Goal: Task Accomplishment & Management: Use online tool/utility

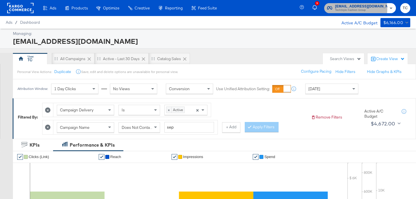
click at [355, 9] on span "TechStyle Fashion Group" at bounding box center [361, 10] width 52 height 5
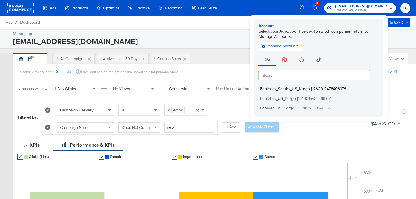
click at [296, 90] on span "Fabletics_Scrubs_US_Kargo" at bounding box center [285, 89] width 50 height 5
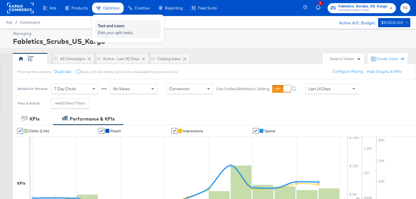
click at [112, 29] on div "Test and Learn" at bounding box center [128, 26] width 60 height 7
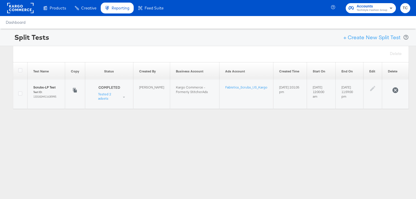
click at [372, 14] on div "Accounts TechStyle Fashion Group TC" at bounding box center [374, 8] width 83 height 16
click at [367, 5] on span "Accounts" at bounding box center [371, 6] width 31 height 6
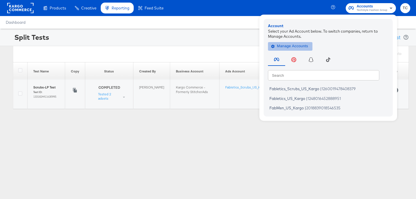
click at [295, 48] on span "Manage Accounts" at bounding box center [290, 46] width 36 height 7
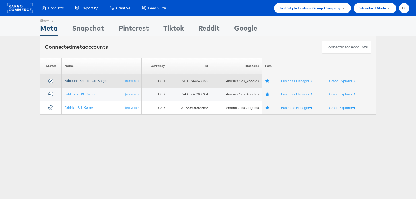
click at [95, 79] on link "Fabletics_Scrubs_US_Kargo" at bounding box center [86, 81] width 42 height 4
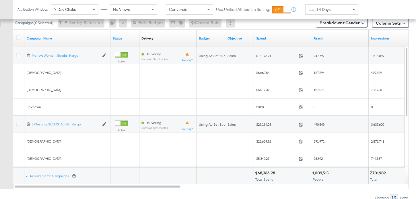
scroll to position [236, 0]
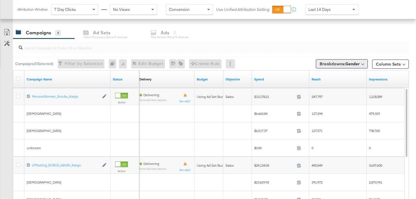
click at [342, 65] on span "Breakdowns: Gender" at bounding box center [339, 64] width 40 height 6
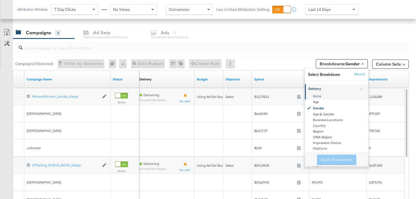
click at [326, 98] on div "None" at bounding box center [337, 97] width 62 height 6
click at [334, 159] on button "Apply Breakdown" at bounding box center [336, 160] width 39 height 10
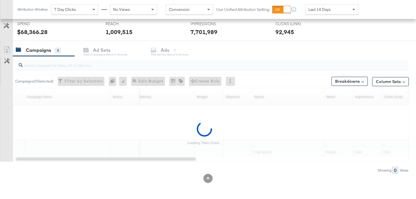
scroll to position [236, 0]
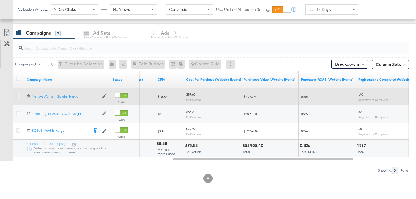
click at [19, 95] on icon at bounding box center [18, 96] width 4 height 4
click at [0, 0] on input "checkbox" at bounding box center [0, 0] width 0 height 0
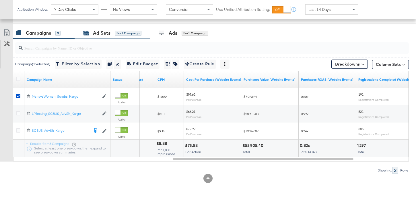
click at [107, 33] on div "Ad Sets" at bounding box center [101, 33] width 17 height 7
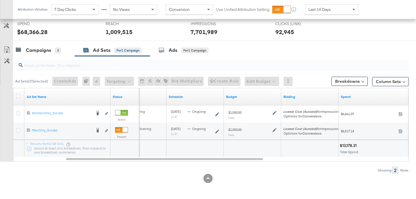
click at [317, 11] on span "Last 14 Days" at bounding box center [319, 9] width 22 height 5
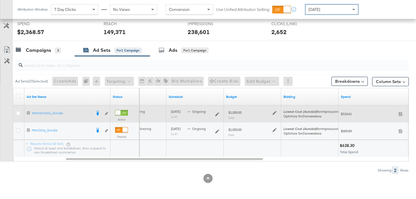
click at [273, 114] on icon at bounding box center [274, 113] width 4 height 4
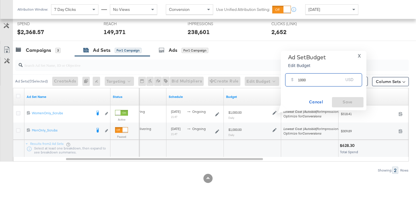
click at [311, 81] on input "1000" at bounding box center [320, 77] width 45 height 12
type input "1600"
click at [344, 101] on span "Save" at bounding box center [347, 102] width 27 height 7
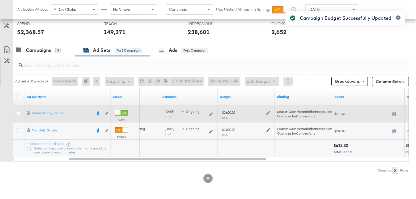
scroll to position [0, 0]
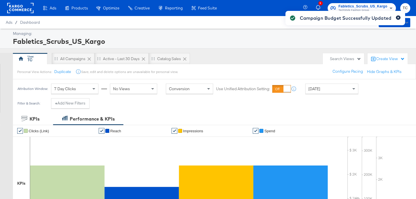
click at [398, 18] on icon "button" at bounding box center [398, 17] width 2 height 3
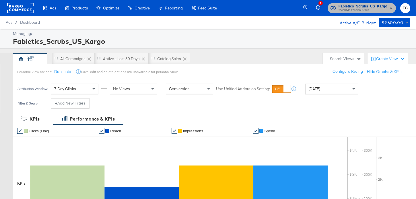
click at [379, 9] on span "TechStyle Fashion Group" at bounding box center [362, 10] width 49 height 5
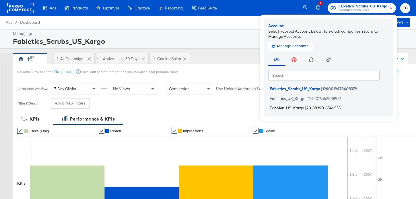
click at [303, 106] on span "FabMen_US_Kargo" at bounding box center [287, 108] width 34 height 5
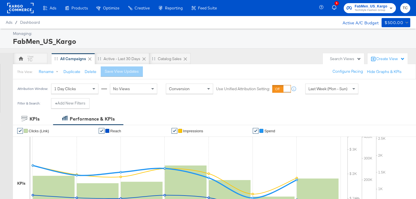
click at [89, 90] on div "1 Day Clicks" at bounding box center [74, 89] width 47 height 10
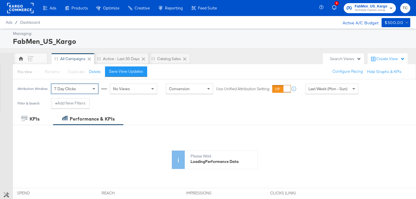
click at [202, 40] on div "FabMen_US_Kargo" at bounding box center [211, 41] width 396 height 10
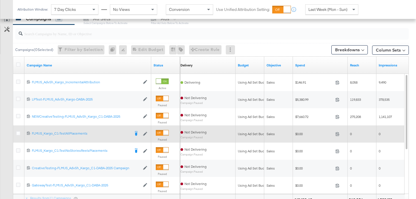
scroll to position [249, 0]
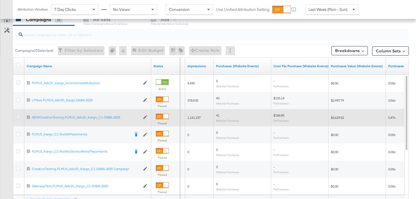
click at [17, 116] on icon at bounding box center [18, 117] width 4 height 4
click at [0, 0] on input "checkbox" at bounding box center [0, 0] width 0 height 0
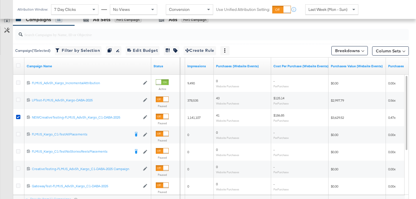
click at [104, 18] on div "Attribution Window: 7 Day Clicks No Views Conversion Use Unified Attribution Se…" at bounding box center [189, 9] width 352 height 19
click at [104, 20] on div "Ad Sets" at bounding box center [101, 19] width 17 height 7
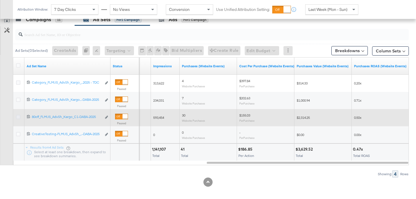
click at [19, 118] on icon at bounding box center [18, 117] width 4 height 4
click at [0, 0] on input "checkbox" at bounding box center [0, 0] width 0 height 0
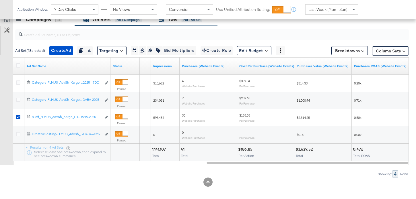
click at [168, 21] on div "Ads for 1 Ad Set" at bounding box center [181, 19] width 44 height 7
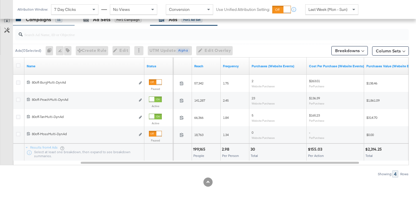
click at [58, 22] on div "11" at bounding box center [58, 19] width 7 height 5
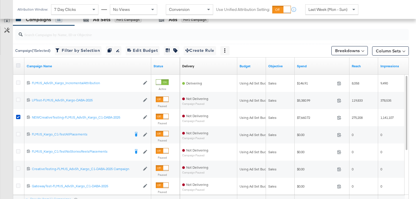
click at [19, 66] on icon at bounding box center [18, 65] width 4 height 4
click at [0, 0] on input "checkbox" at bounding box center [0, 0] width 0 height 0
click at [19, 66] on icon at bounding box center [18, 65] width 4 height 4
click at [0, 0] on input "checkbox" at bounding box center [0, 0] width 0 height 0
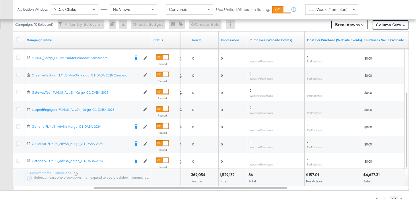
scroll to position [220, 0]
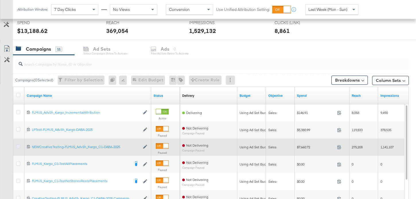
click at [18, 148] on icon at bounding box center [18, 147] width 4 height 4
click at [0, 0] on input "checkbox" at bounding box center [0, 0] width 0 height 0
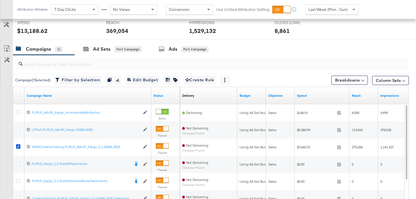
click at [128, 42] on div at bounding box center [208, 42] width 416 height 5
click at [119, 56] on input "search" at bounding box center [198, 61] width 351 height 11
click at [119, 52] on div "Ad Sets for 1 Campaign" at bounding box center [112, 49] width 58 height 7
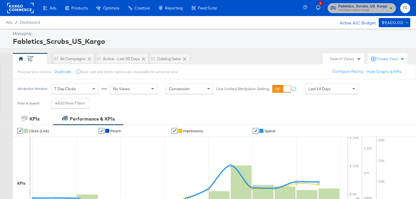
click at [351, 9] on span "TechStyle Fashion Group" at bounding box center [362, 10] width 49 height 5
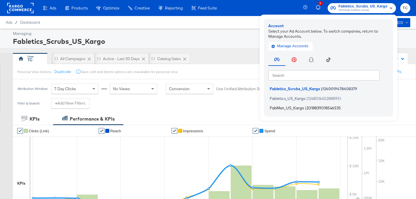
click at [283, 109] on span "FabMen_US_Kargo" at bounding box center [287, 108] width 34 height 5
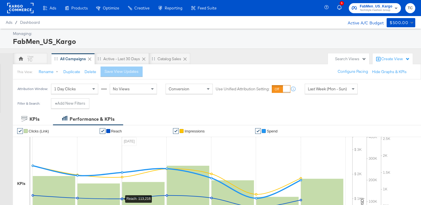
click at [347, 90] on span "Last Week (Mon - Sun)" at bounding box center [327, 88] width 39 height 5
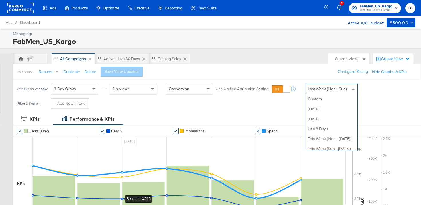
scroll to position [59, 0]
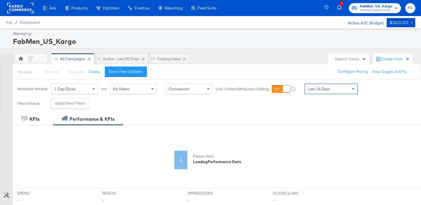
click at [90, 90] on div "1 Day Clicks" at bounding box center [74, 89] width 47 height 10
click at [195, 37] on div "FabMen_US_Kargo" at bounding box center [213, 41] width 401 height 10
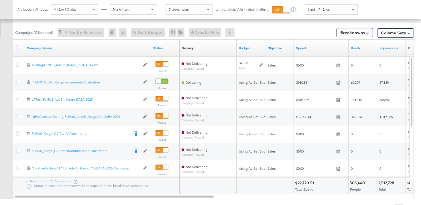
scroll to position [266, 0]
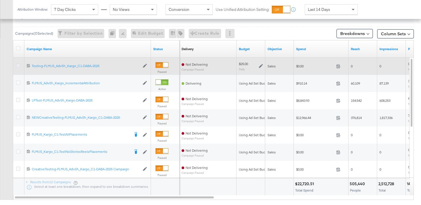
click at [18, 63] on icon at bounding box center [18, 65] width 4 height 4
click at [0, 0] on input "checkbox" at bounding box center [0, 0] width 0 height 0
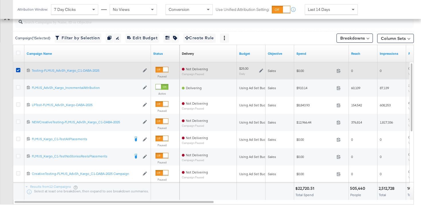
scroll to position [261, 0]
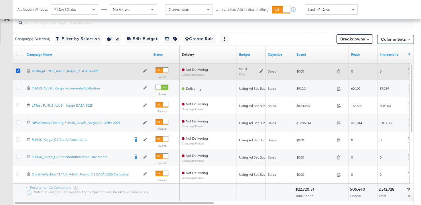
click at [18, 71] on icon at bounding box center [18, 71] width 4 height 4
click at [0, 0] on input "checkbox" at bounding box center [0, 0] width 0 height 0
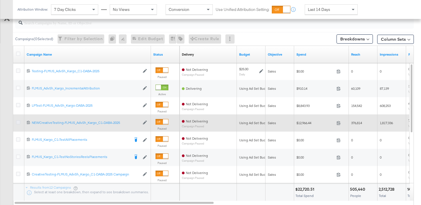
click at [18, 121] on icon at bounding box center [18, 122] width 4 height 4
click at [0, 0] on input "checkbox" at bounding box center [0, 0] width 0 height 0
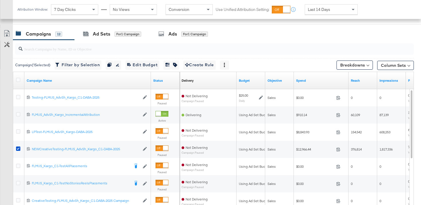
scroll to position [233, 0]
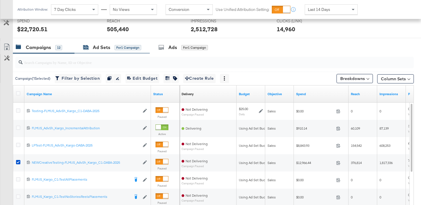
click at [110, 48] on div "Ad Sets" at bounding box center [101, 47] width 17 height 7
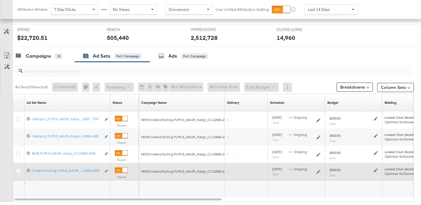
scroll to position [221, 0]
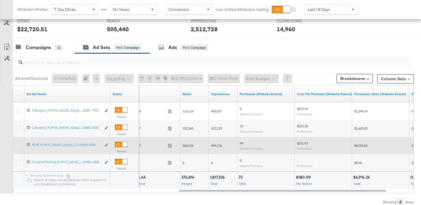
click at [18, 145] on icon at bounding box center [18, 145] width 4 height 4
click at [0, 0] on input "checkbox" at bounding box center [0, 0] width 0 height 0
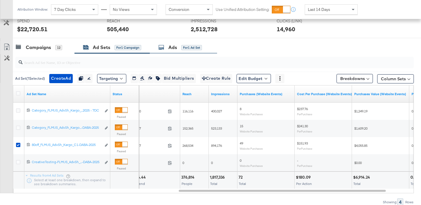
click at [186, 50] on div "for 1 Ad Set" at bounding box center [191, 47] width 21 height 5
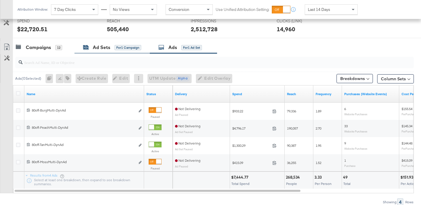
click at [116, 45] on div "for 1 Campaign" at bounding box center [128, 47] width 27 height 5
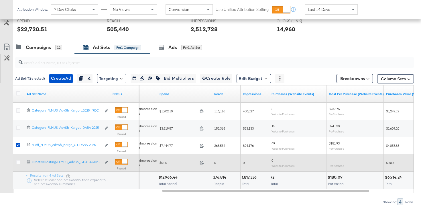
scroll to position [220, 0]
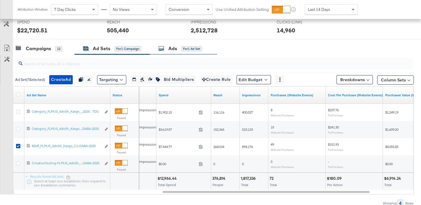
click at [167, 50] on div "Ads for 1 Ad Set" at bounding box center [181, 48] width 44 height 7
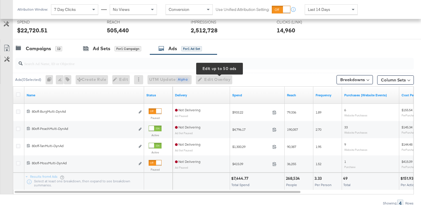
scroll to position [220, 0]
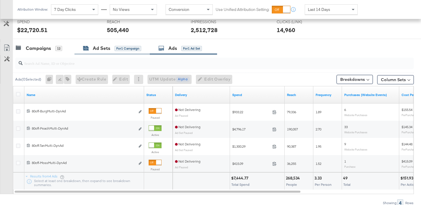
click at [122, 51] on div "Ad Sets for 1 Campaign" at bounding box center [112, 48] width 58 height 7
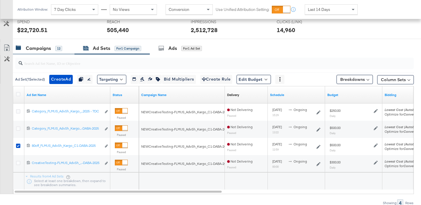
click at [52, 47] on div "Campaigns 12" at bounding box center [39, 48] width 46 height 7
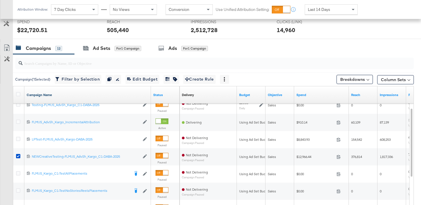
scroll to position [0, 0]
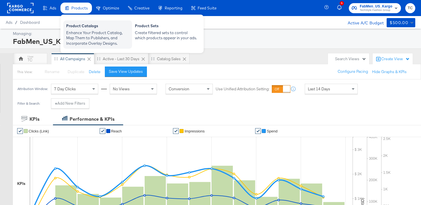
click at [81, 35] on div "Enhance Your Product Catalog, Map Them to Publishers, and Incorporate Overlay D…" at bounding box center [97, 38] width 63 height 16
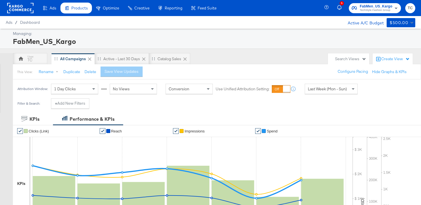
click at [89, 87] on div "1 Day Clicks" at bounding box center [74, 89] width 47 height 10
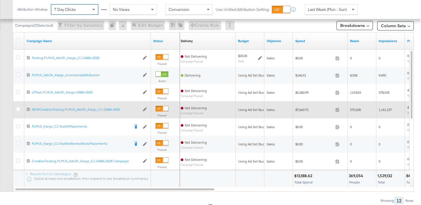
scroll to position [273, 0]
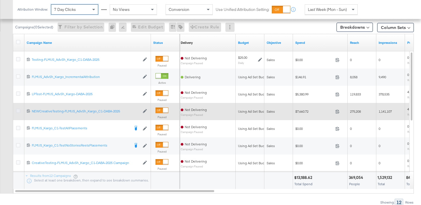
click at [17, 112] on icon at bounding box center [18, 111] width 4 height 4
click at [0, 0] on input "checkbox" at bounding box center [0, 0] width 0 height 0
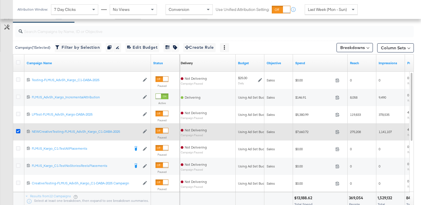
scroll to position [235, 0]
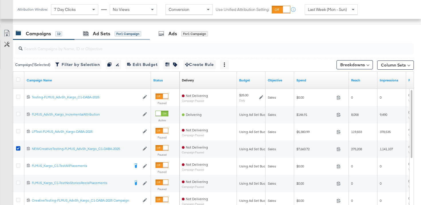
click at [108, 38] on div "Ad Sets for 1 Campaign" at bounding box center [112, 34] width 75 height 12
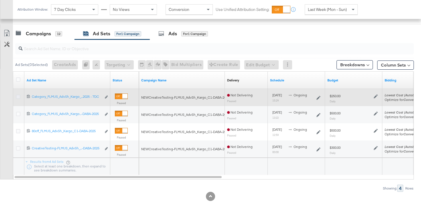
click at [18, 96] on icon at bounding box center [18, 97] width 4 height 4
click at [0, 0] on input "checkbox" at bounding box center [0, 0] width 0 height 0
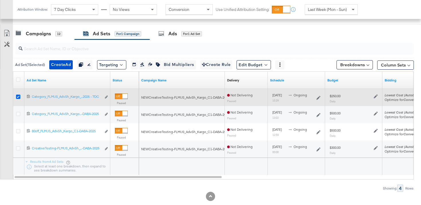
click at [17, 97] on icon at bounding box center [18, 97] width 4 height 4
click at [0, 0] on input "checkbox" at bounding box center [0, 0] width 0 height 0
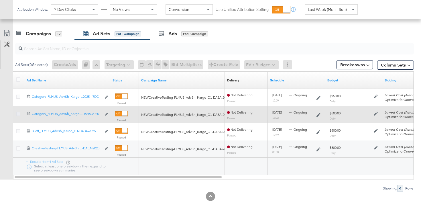
click at [18, 115] on icon at bounding box center [18, 114] width 4 height 4
click at [0, 0] on input "checkbox" at bounding box center [0, 0] width 0 height 0
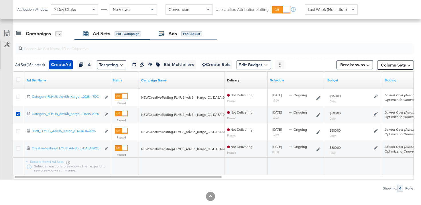
click at [188, 33] on div "for 1 Ad Set" at bounding box center [191, 33] width 21 height 5
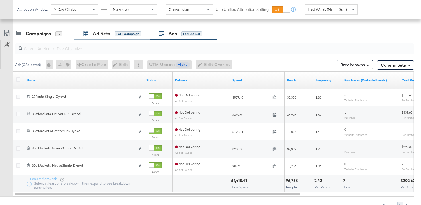
click at [113, 36] on div "Ad Sets for 1 Campaign" at bounding box center [112, 33] width 58 height 7
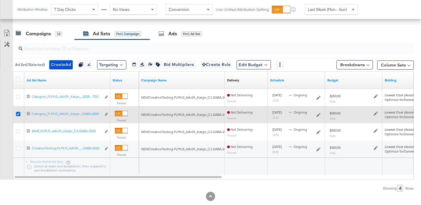
click at [17, 115] on icon at bounding box center [18, 114] width 4 height 4
click at [0, 0] on input "checkbox" at bounding box center [0, 0] width 0 height 0
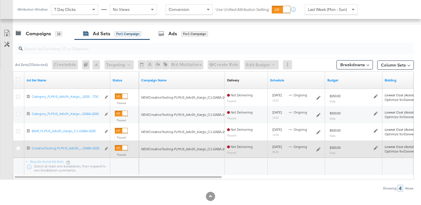
click at [20, 147] on div at bounding box center [19, 149] width 6 height 6
click at [18, 149] on icon at bounding box center [18, 148] width 4 height 4
click at [0, 0] on input "checkbox" at bounding box center [0, 0] width 0 height 0
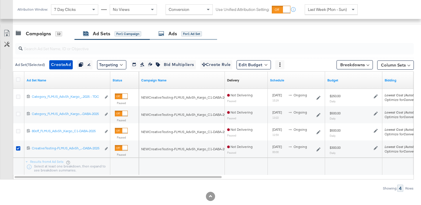
click at [175, 34] on div "Ads" at bounding box center [173, 33] width 9 height 7
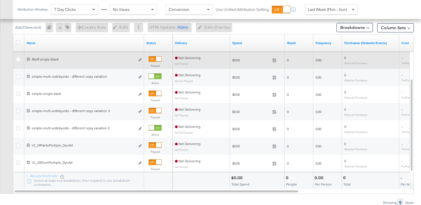
scroll to position [273, 0]
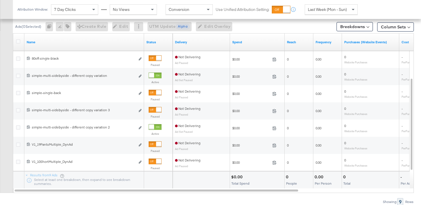
click at [343, 11] on span "Last Week (Mon - Sun)" at bounding box center [327, 9] width 39 height 5
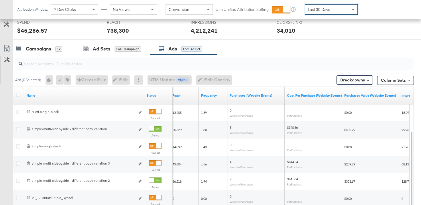
scroll to position [218, 0]
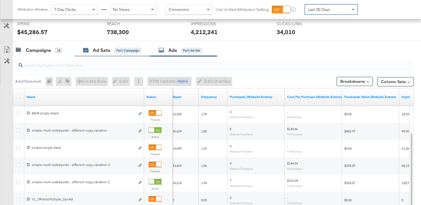
click at [118, 52] on div "for 1 Campaign" at bounding box center [128, 50] width 27 height 5
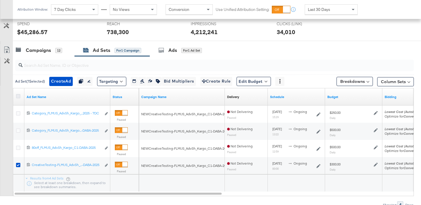
click at [19, 96] on icon at bounding box center [18, 96] width 4 height 4
click at [0, 0] on input "checkbox" at bounding box center [0, 0] width 0 height 0
click at [19, 96] on icon at bounding box center [18, 96] width 4 height 4
click at [0, 0] on input "checkbox" at bounding box center [0, 0] width 0 height 0
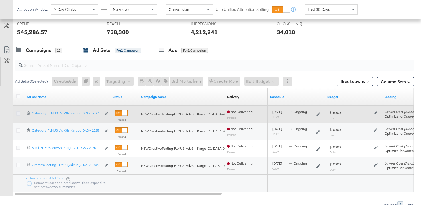
click at [18, 112] on icon at bounding box center [18, 113] width 4 height 4
click at [0, 0] on input "checkbox" at bounding box center [0, 0] width 0 height 0
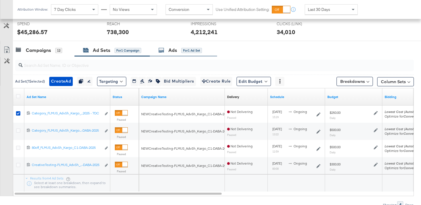
click at [176, 47] on div "Ads" at bounding box center [173, 50] width 9 height 7
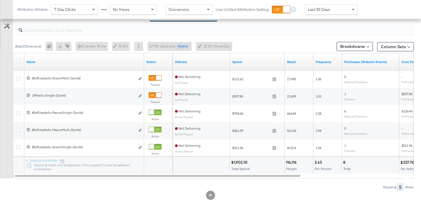
scroll to position [223, 0]
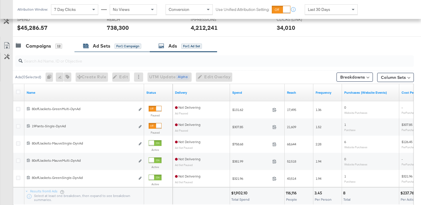
click at [117, 46] on div "for 1 Campaign" at bounding box center [128, 46] width 27 height 5
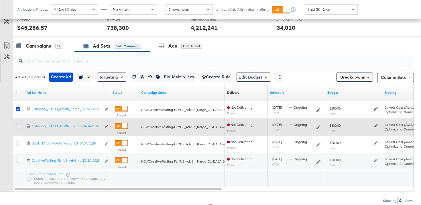
click at [18, 126] on icon at bounding box center [18, 126] width 4 height 4
click at [0, 0] on input "checkbox" at bounding box center [0, 0] width 0 height 0
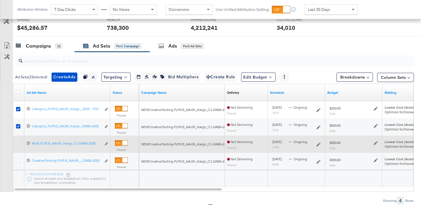
click at [18, 144] on icon at bounding box center [18, 143] width 4 height 4
click at [0, 0] on input "checkbox" at bounding box center [0, 0] width 0 height 0
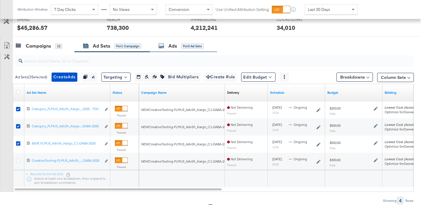
click at [178, 45] on div "Ads for 3 Ad Sets" at bounding box center [181, 46] width 45 height 7
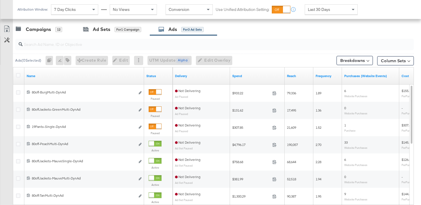
scroll to position [249, 0]
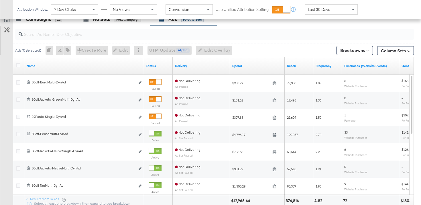
click at [153, 63] on div "Status" at bounding box center [158, 65] width 29 height 9
click at [153, 65] on link "Status" at bounding box center [159, 66] width 24 height 5
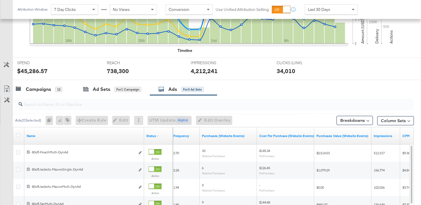
scroll to position [204, 0]
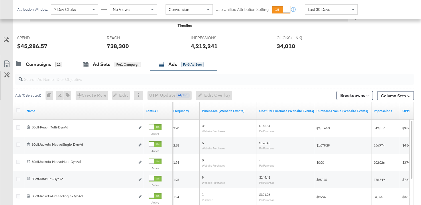
click at [276, 113] on div "Cost Per Purchase (Website Events)" at bounding box center [287, 110] width 60 height 9
click at [277, 112] on link "Cost Per Purchase (Website Events)" at bounding box center [286, 111] width 55 height 5
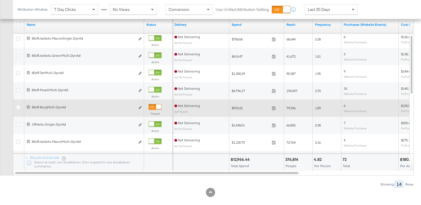
scroll to position [268, 0]
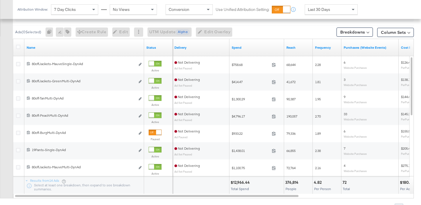
click at [324, 12] on span "Last 30 Days" at bounding box center [319, 9] width 22 height 5
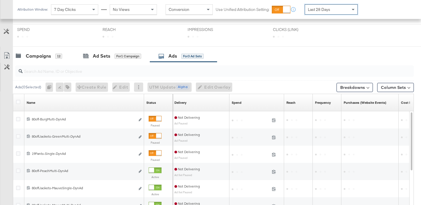
scroll to position [219, 0]
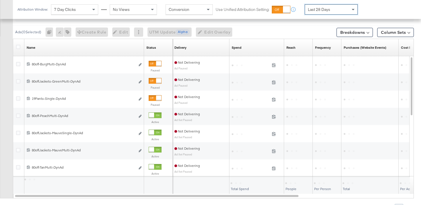
click at [335, 9] on div "Last 28 Days" at bounding box center [331, 10] width 52 height 10
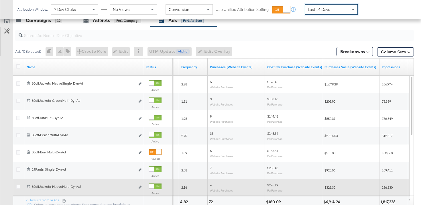
scroll to position [239, 0]
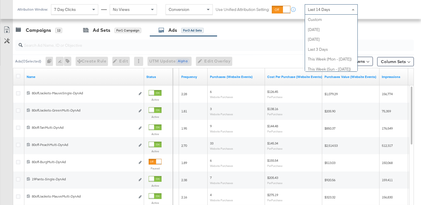
click at [347, 4] on div "Last 14 Days" at bounding box center [331, 9] width 53 height 10
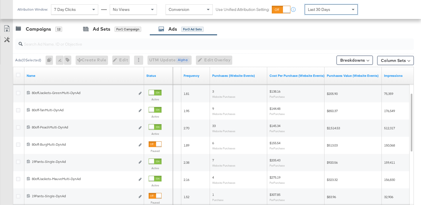
scroll to position [223, 0]
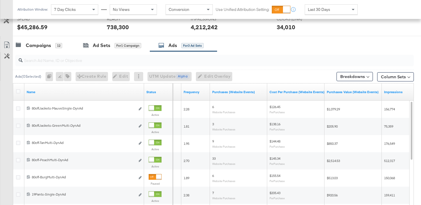
click at [44, 52] on div at bounding box center [213, 60] width 401 height 18
click at [44, 47] on div "Campaigns" at bounding box center [38, 45] width 25 height 7
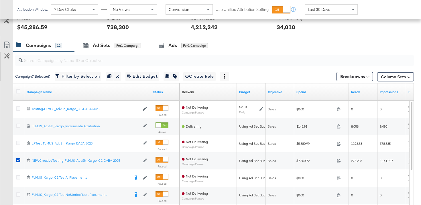
click at [20, 91] on div at bounding box center [19, 92] width 6 height 6
click at [19, 89] on icon at bounding box center [18, 91] width 4 height 4
click at [0, 0] on input "checkbox" at bounding box center [0, 0] width 0 height 0
click at [19, 89] on icon at bounding box center [18, 91] width 4 height 4
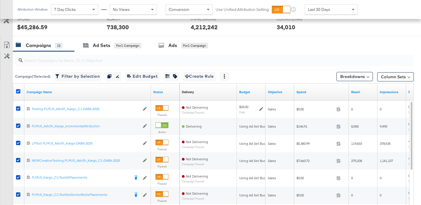
click at [0, 0] on input "checkbox" at bounding box center [0, 0] width 0 height 0
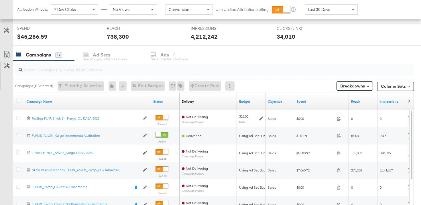
scroll to position [257, 0]
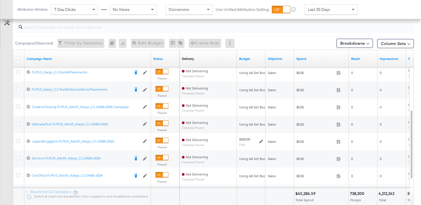
click at [335, 7] on div "Last 30 Days" at bounding box center [331, 10] width 52 height 10
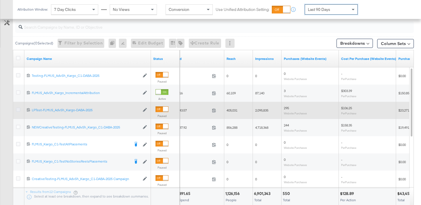
click at [18, 110] on icon at bounding box center [18, 110] width 4 height 4
click at [0, 0] on input "checkbox" at bounding box center [0, 0] width 0 height 0
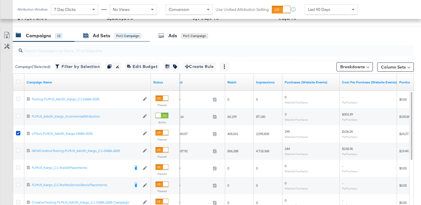
click at [103, 33] on div "Ad Sets" at bounding box center [101, 35] width 17 height 7
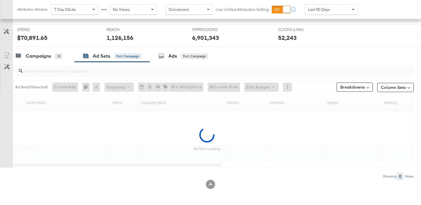
scroll to position [213, 0]
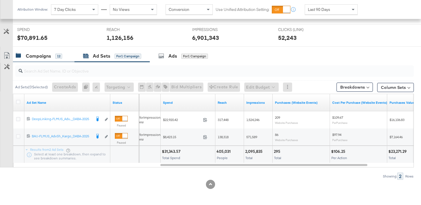
click at [55, 55] on div "12" at bounding box center [58, 56] width 7 height 5
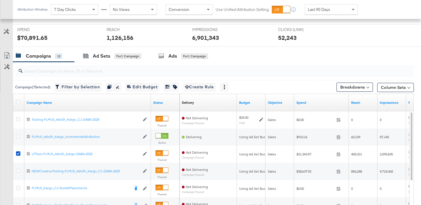
scroll to position [233, 0]
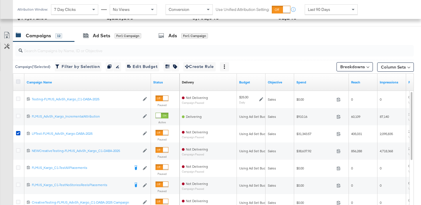
click at [18, 81] on icon at bounding box center [18, 81] width 4 height 4
click at [0, 0] on input "checkbox" at bounding box center [0, 0] width 0 height 0
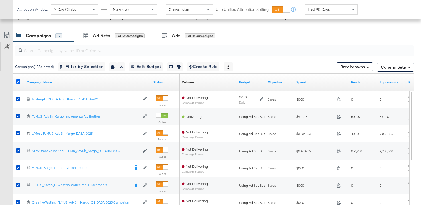
click at [18, 81] on icon at bounding box center [18, 81] width 4 height 4
click at [0, 0] on input "checkbox" at bounding box center [0, 0] width 0 height 0
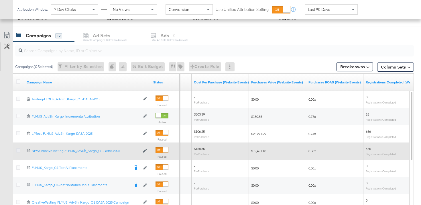
click at [18, 149] on icon at bounding box center [18, 150] width 4 height 4
click at [0, 0] on input "checkbox" at bounding box center [0, 0] width 0 height 0
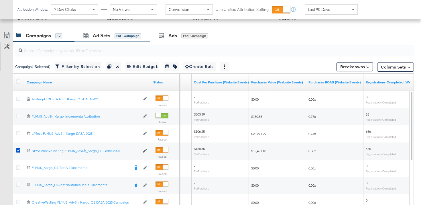
click at [106, 30] on div "Ad Sets for 1 Campaign" at bounding box center [112, 36] width 75 height 12
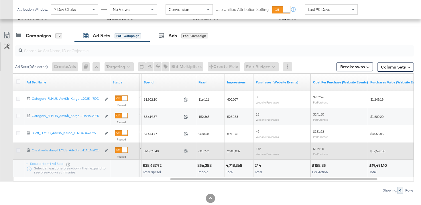
click at [17, 150] on icon at bounding box center [18, 150] width 4 height 4
click at [0, 0] on input "checkbox" at bounding box center [0, 0] width 0 height 0
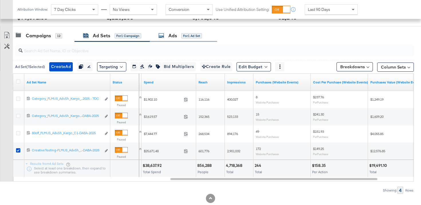
click at [178, 37] on div "Ads for 1 Ad Set" at bounding box center [181, 35] width 44 height 7
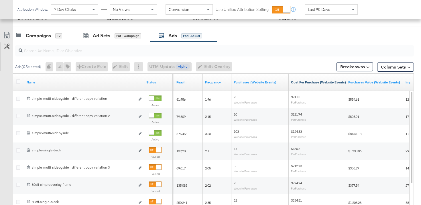
click at [311, 83] on link "Cost Per Purchase (Website Events) ↑" at bounding box center [320, 82] width 58 height 5
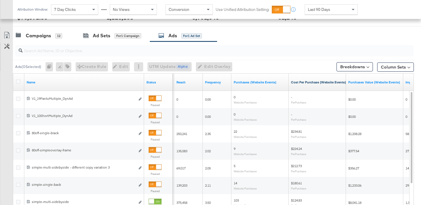
click at [311, 83] on link "Cost Per Purchase (Website Events) ↓" at bounding box center [320, 82] width 58 height 5
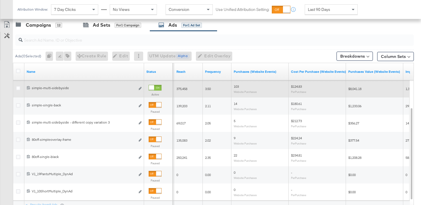
scroll to position [245, 0]
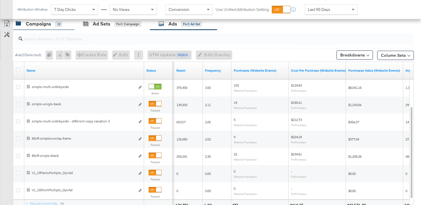
click at [50, 26] on div "Campaigns" at bounding box center [38, 24] width 25 height 7
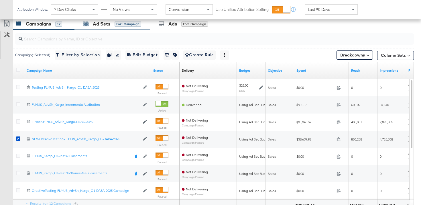
click at [114, 26] on div "Ad Sets for 1 Campaign" at bounding box center [112, 24] width 58 height 7
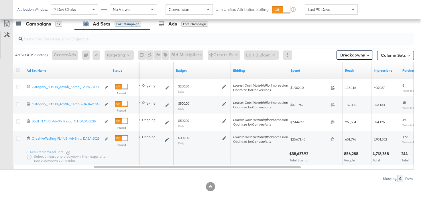
click at [18, 68] on icon at bounding box center [18, 70] width 4 height 4
click at [0, 0] on input "checkbox" at bounding box center [0, 0] width 0 height 0
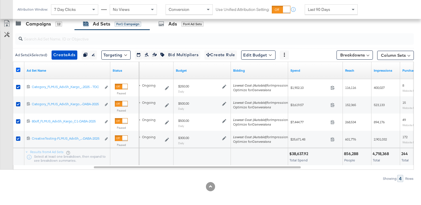
click at [18, 68] on icon at bounding box center [18, 70] width 4 height 4
click at [0, 0] on input "checkbox" at bounding box center [0, 0] width 0 height 0
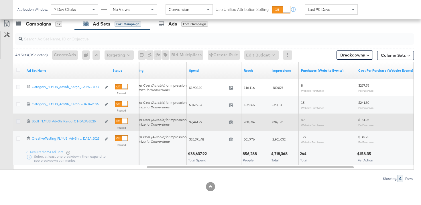
click at [17, 121] on icon at bounding box center [18, 121] width 4 height 4
click at [0, 0] on input "checkbox" at bounding box center [0, 0] width 0 height 0
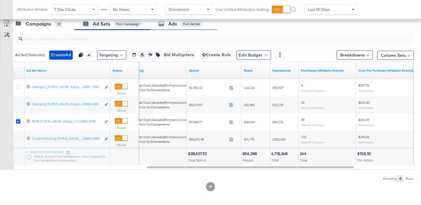
click at [175, 28] on div "Ads for 1 Ad Set" at bounding box center [183, 24] width 67 height 12
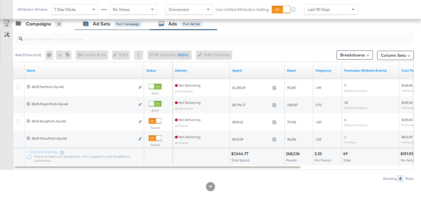
click at [135, 24] on div "for 1 Campaign" at bounding box center [128, 24] width 27 height 5
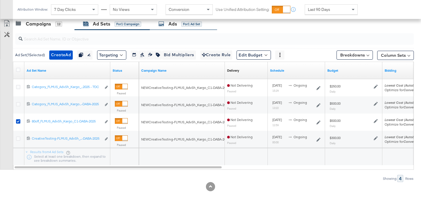
click at [192, 27] on div "Ads for 1 Ad Set" at bounding box center [181, 24] width 44 height 7
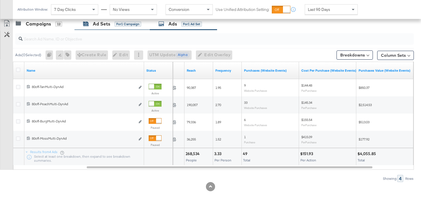
click at [127, 26] on div "for 1 Campaign" at bounding box center [128, 24] width 27 height 5
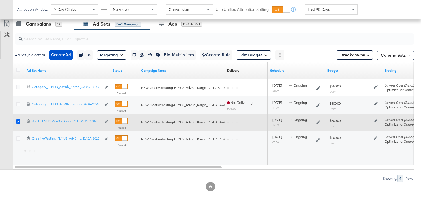
click at [19, 123] on icon at bounding box center [18, 121] width 4 height 4
click at [0, 0] on input "checkbox" at bounding box center [0, 0] width 0 height 0
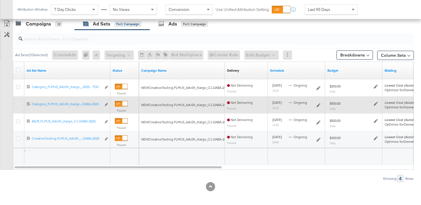
click at [17, 103] on icon at bounding box center [18, 104] width 4 height 4
click at [0, 0] on input "checkbox" at bounding box center [0, 0] width 0 height 0
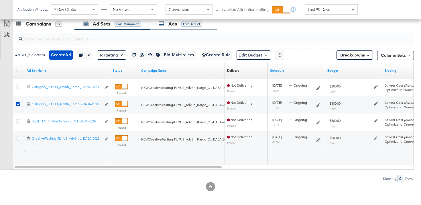
click at [171, 22] on div "Ads" at bounding box center [173, 24] width 9 height 7
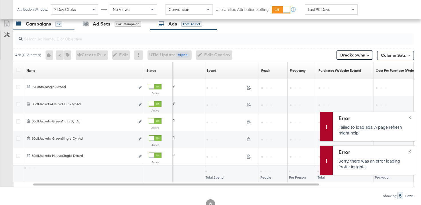
click at [56, 25] on div "12" at bounding box center [58, 24] width 7 height 5
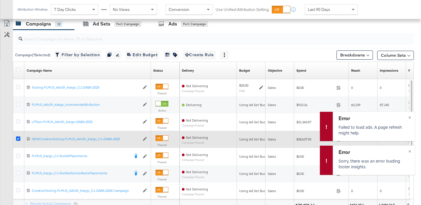
click at [17, 138] on icon at bounding box center [18, 138] width 4 height 4
click at [0, 0] on input "checkbox" at bounding box center [0, 0] width 0 height 0
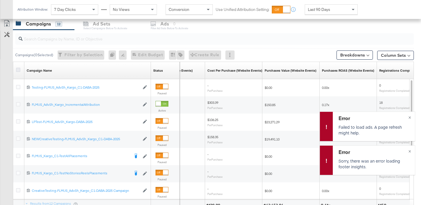
click at [16, 70] on icon at bounding box center [18, 70] width 4 height 4
click at [0, 0] on input "checkbox" at bounding box center [0, 0] width 0 height 0
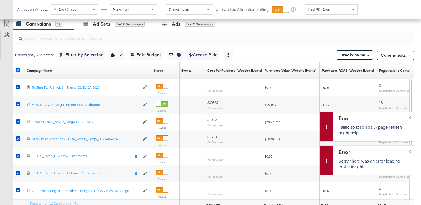
click at [16, 70] on icon at bounding box center [18, 70] width 4 height 4
click at [0, 0] on input "checkbox" at bounding box center [0, 0] width 0 height 0
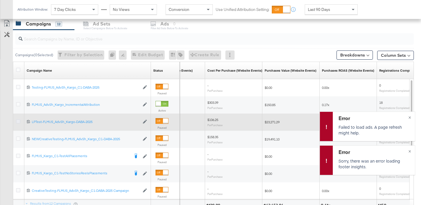
click at [18, 120] on icon at bounding box center [18, 121] width 4 height 4
click at [0, 0] on input "checkbox" at bounding box center [0, 0] width 0 height 0
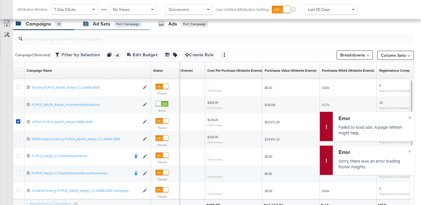
click at [113, 26] on div "Ad Sets for 1 Campaign" at bounding box center [112, 24] width 58 height 7
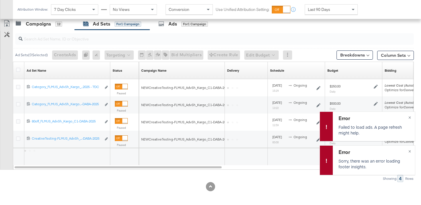
scroll to position [213, 0]
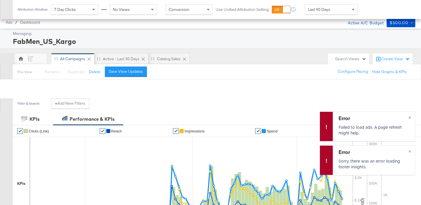
scroll to position [213, 0]
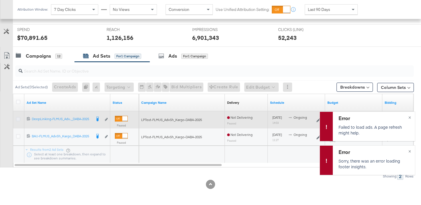
click at [20, 119] on icon at bounding box center [18, 119] width 4 height 4
click at [0, 0] on input "checkbox" at bounding box center [0, 0] width 0 height 0
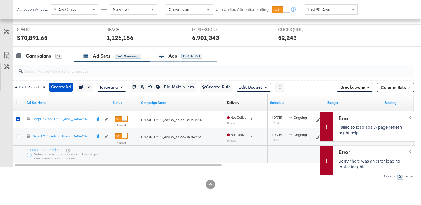
click at [171, 54] on div "Ads" at bounding box center [173, 56] width 9 height 7
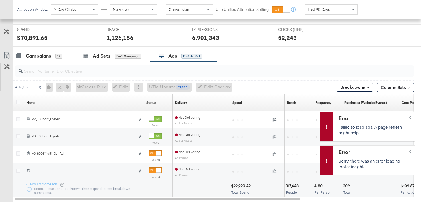
scroll to position [245, 0]
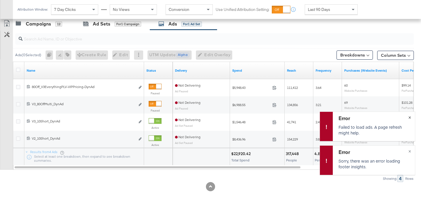
click at [411, 116] on span "×" at bounding box center [410, 117] width 3 height 7
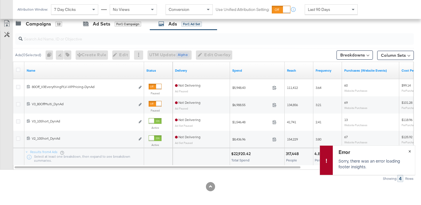
click at [410, 152] on span "×" at bounding box center [410, 150] width 3 height 7
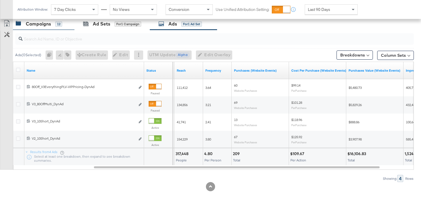
click at [54, 27] on div "Campaigns 12" at bounding box center [44, 24] width 62 height 12
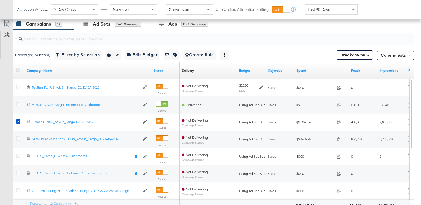
click at [18, 69] on icon at bounding box center [18, 70] width 4 height 4
click at [0, 0] on input "checkbox" at bounding box center [0, 0] width 0 height 0
click at [18, 69] on icon at bounding box center [18, 70] width 4 height 4
click at [0, 0] on input "checkbox" at bounding box center [0, 0] width 0 height 0
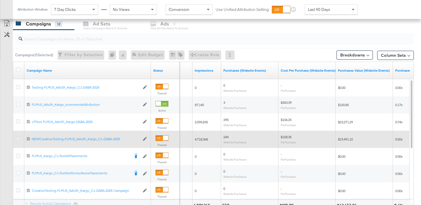
click at [18, 138] on icon at bounding box center [18, 138] width 4 height 4
click at [0, 0] on input "checkbox" at bounding box center [0, 0] width 0 height 0
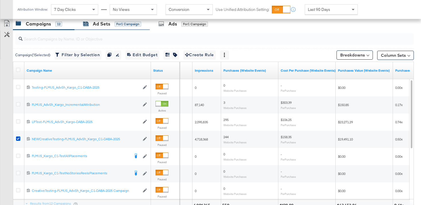
click at [116, 27] on div "Ad Sets for 1 Campaign" at bounding box center [112, 24] width 58 height 7
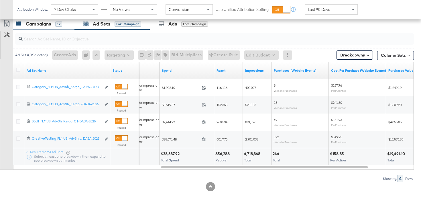
click at [40, 28] on div "Campaigns 12" at bounding box center [44, 24] width 62 height 12
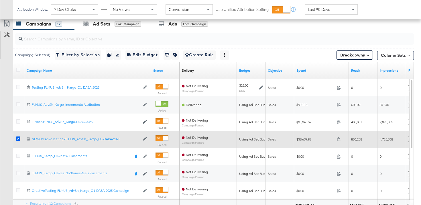
click at [18, 138] on icon at bounding box center [18, 138] width 4 height 4
click at [0, 0] on input "checkbox" at bounding box center [0, 0] width 0 height 0
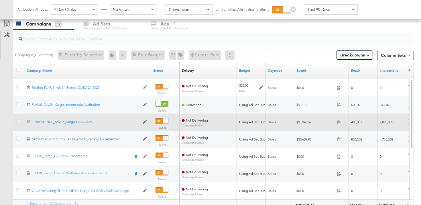
click at [18, 122] on icon at bounding box center [18, 121] width 4 height 4
click at [0, 0] on input "checkbox" at bounding box center [0, 0] width 0 height 0
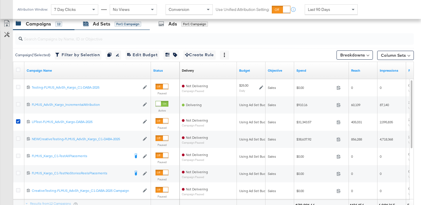
click at [112, 27] on div "Ad Sets for 1 Campaign" at bounding box center [112, 24] width 58 height 7
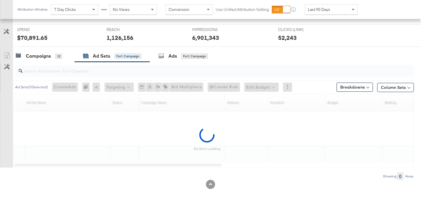
scroll to position [213, 0]
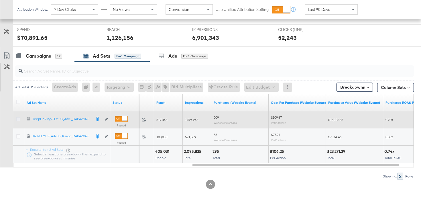
click at [16, 120] on icon at bounding box center [18, 119] width 4 height 4
click at [0, 0] on input "checkbox" at bounding box center [0, 0] width 0 height 0
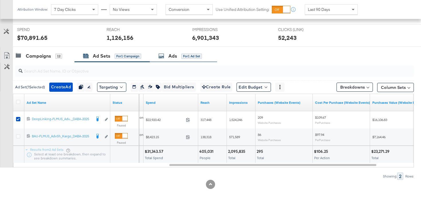
click at [200, 57] on div "for 1 Ad Set" at bounding box center [191, 56] width 21 height 5
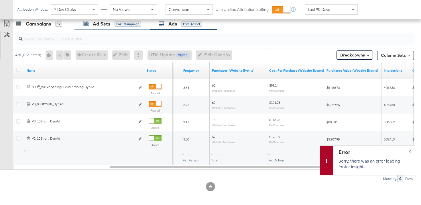
click at [114, 25] on div "Ad Sets for 1 Campaign" at bounding box center [112, 24] width 58 height 7
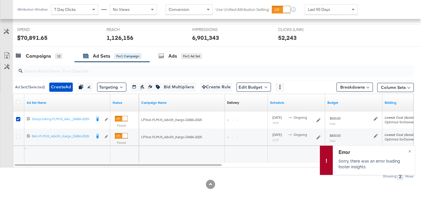
scroll to position [213, 0]
click at [55, 58] on div "12" at bounding box center [58, 56] width 7 height 5
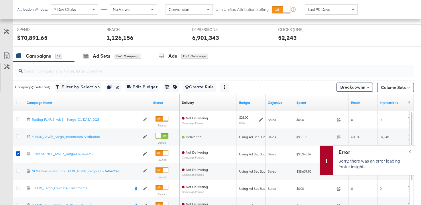
scroll to position [245, 0]
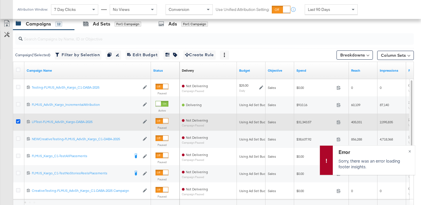
click at [17, 121] on icon at bounding box center [18, 121] width 4 height 4
click at [0, 0] on input "checkbox" at bounding box center [0, 0] width 0 height 0
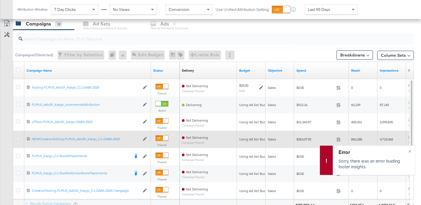
click at [17, 140] on icon at bounding box center [18, 138] width 4 height 4
click at [0, 0] on input "checkbox" at bounding box center [0, 0] width 0 height 0
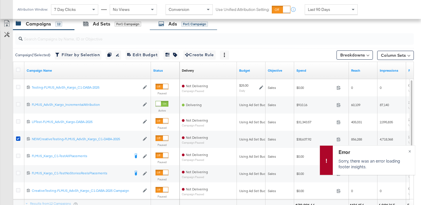
click at [163, 22] on icon at bounding box center [162, 24] width 6 height 6
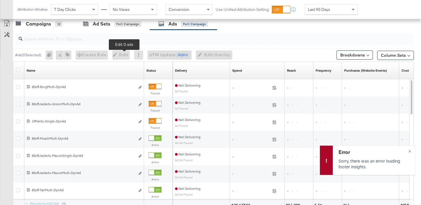
click at [116, 58] on div "Edit 0 ads Edit" at bounding box center [120, 54] width 17 height 9
click at [115, 53] on div "Ads ( 0 Selected) 0 Rename 0 ads Tags for 0 campaigns Create Rule Edit 0 ads Ed…" at bounding box center [128, 54] width 226 height 9
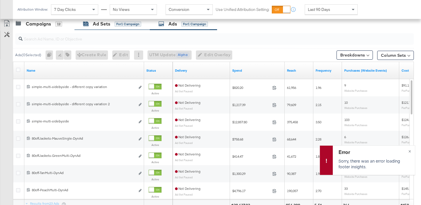
click at [116, 26] on div "for 1 Campaign" at bounding box center [128, 24] width 27 height 5
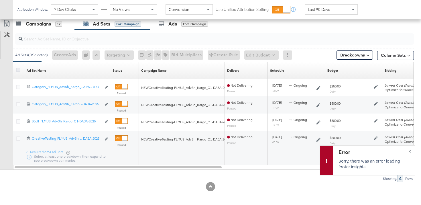
click at [19, 70] on icon at bounding box center [18, 70] width 4 height 4
click at [0, 0] on input "checkbox" at bounding box center [0, 0] width 0 height 0
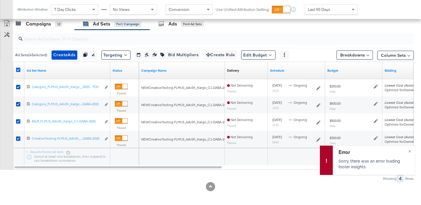
click at [19, 70] on icon at bounding box center [18, 70] width 4 height 4
click at [0, 0] on input "checkbox" at bounding box center [0, 0] width 0 height 0
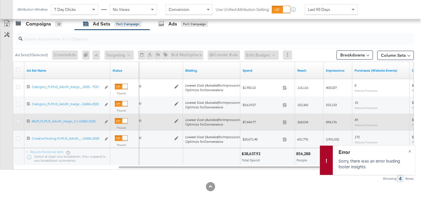
click at [17, 122] on icon at bounding box center [18, 121] width 4 height 4
click at [0, 0] on input "checkbox" at bounding box center [0, 0] width 0 height 0
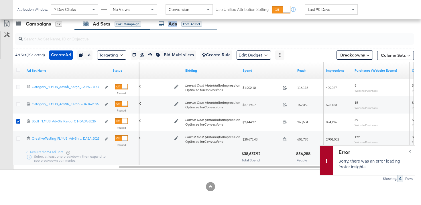
click at [167, 27] on div "Ads for 1 Ad Set" at bounding box center [183, 24] width 67 height 12
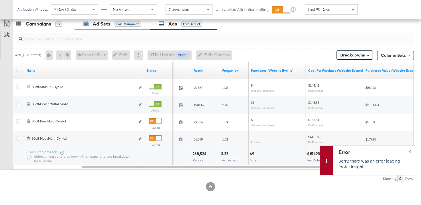
click at [115, 27] on div "Ad Sets for 1 Campaign" at bounding box center [112, 24] width 58 height 7
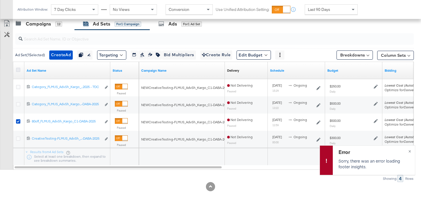
click at [18, 71] on icon at bounding box center [18, 70] width 4 height 4
click at [0, 0] on input "checkbox" at bounding box center [0, 0] width 0 height 0
click at [18, 71] on icon at bounding box center [18, 70] width 4 height 4
click at [0, 0] on input "checkbox" at bounding box center [0, 0] width 0 height 0
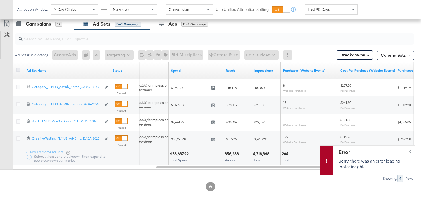
click at [17, 70] on icon at bounding box center [18, 70] width 4 height 4
click at [0, 0] on input "checkbox" at bounding box center [0, 0] width 0 height 0
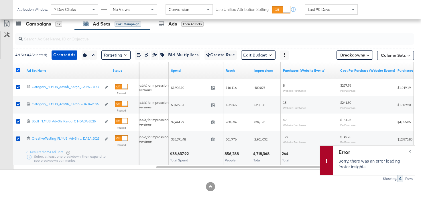
click at [17, 70] on icon at bounding box center [18, 70] width 4 height 4
click at [0, 0] on input "checkbox" at bounding box center [0, 0] width 0 height 0
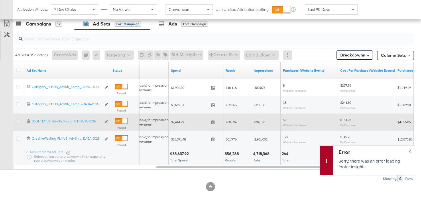
click at [17, 121] on icon at bounding box center [18, 121] width 4 height 4
click at [0, 0] on input "checkbox" at bounding box center [0, 0] width 0 height 0
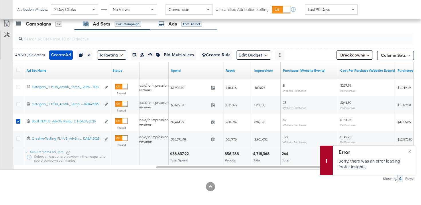
click at [174, 23] on div "Ads" at bounding box center [173, 24] width 9 height 7
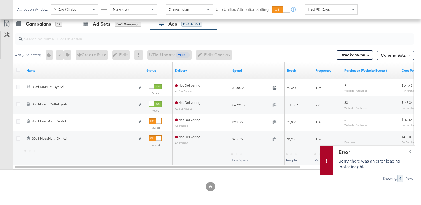
click at [90, 8] on div "7 Day Clicks" at bounding box center [74, 10] width 47 height 10
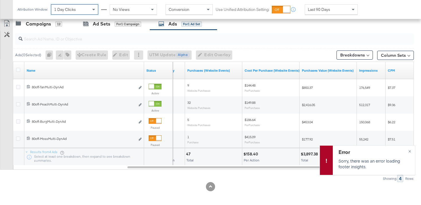
click at [90, 7] on div "1 Day Clicks" at bounding box center [74, 10] width 47 height 10
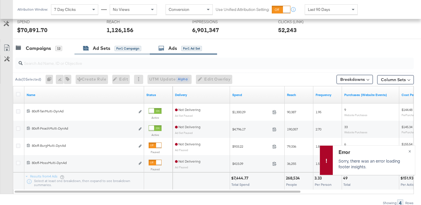
click at [87, 50] on icon at bounding box center [86, 49] width 4 height 2
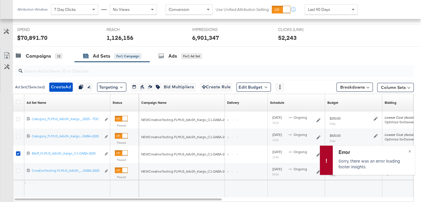
scroll to position [220, 0]
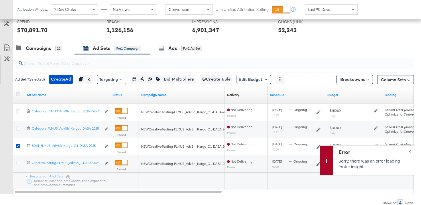
click at [19, 94] on icon at bounding box center [18, 94] width 4 height 4
click at [0, 0] on input "checkbox" at bounding box center [0, 0] width 0 height 0
click at [19, 94] on icon at bounding box center [18, 94] width 4 height 4
click at [0, 0] on input "checkbox" at bounding box center [0, 0] width 0 height 0
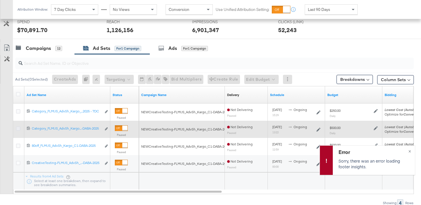
click at [18, 129] on icon at bounding box center [18, 128] width 4 height 4
click at [0, 0] on input "checkbox" at bounding box center [0, 0] width 0 height 0
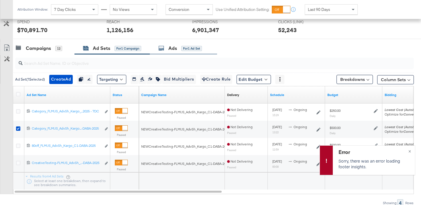
click at [179, 52] on div "Ads for 1 Ad Set" at bounding box center [183, 48] width 67 height 12
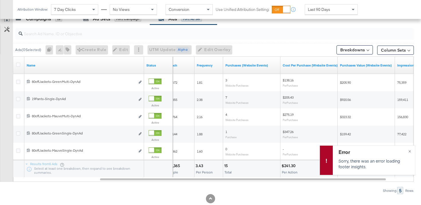
scroll to position [244, 0]
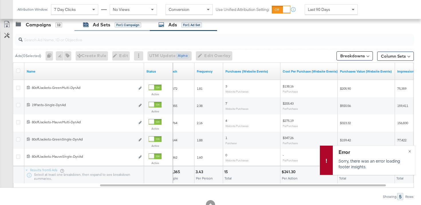
click at [86, 26] on icon at bounding box center [85, 25] width 5 height 4
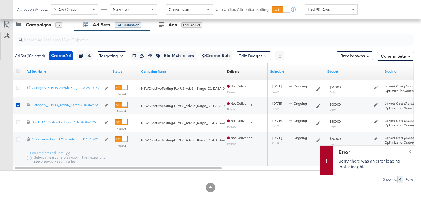
click at [18, 71] on icon at bounding box center [18, 71] width 4 height 4
click at [0, 0] on input "checkbox" at bounding box center [0, 0] width 0 height 0
click at [18, 71] on icon at bounding box center [18, 71] width 4 height 4
click at [0, 0] on input "checkbox" at bounding box center [0, 0] width 0 height 0
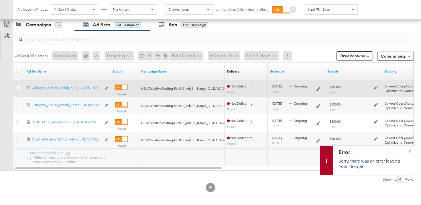
click at [18, 90] on div at bounding box center [19, 89] width 6 height 6
click at [19, 87] on icon at bounding box center [18, 88] width 4 height 4
click at [0, 0] on input "checkbox" at bounding box center [0, 0] width 0 height 0
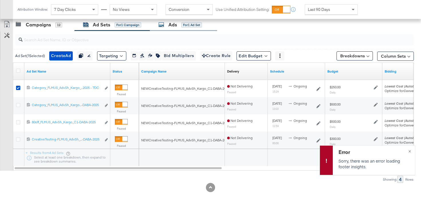
click at [188, 25] on div "for 1 Ad Set" at bounding box center [191, 24] width 21 height 5
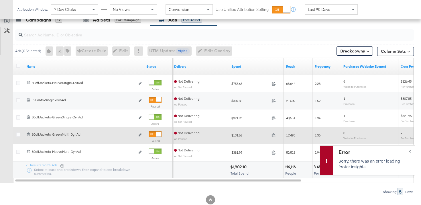
scroll to position [239, 0]
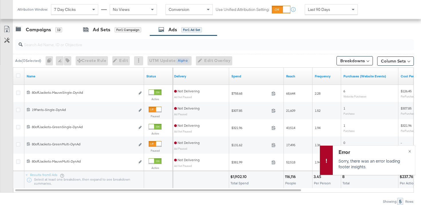
click at [106, 21] on div at bounding box center [210, 22] width 421 height 5
click at [106, 31] on div "Ad Sets" at bounding box center [101, 29] width 17 height 7
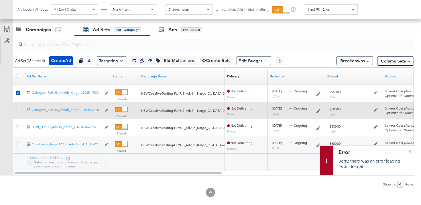
click at [18, 109] on icon at bounding box center [18, 110] width 4 height 4
click at [0, 0] on input "checkbox" at bounding box center [0, 0] width 0 height 0
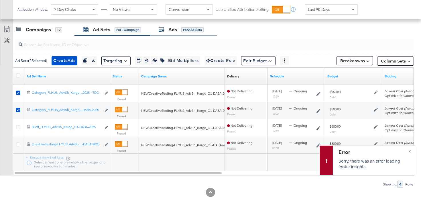
click at [172, 31] on div "Ads" at bounding box center [173, 29] width 9 height 7
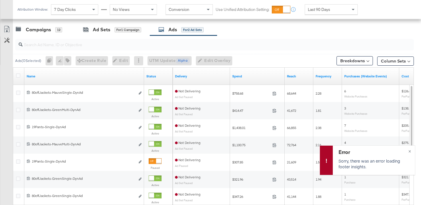
click at [244, 78] on div "Spend" at bounding box center [257, 76] width 55 height 9
click at [238, 78] on link "Spend" at bounding box center [258, 76] width 50 height 5
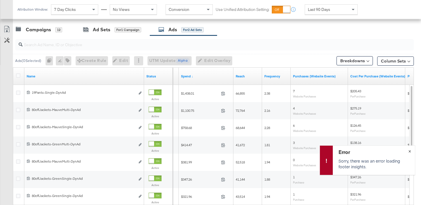
click at [410, 151] on span "×" at bounding box center [410, 150] width 3 height 7
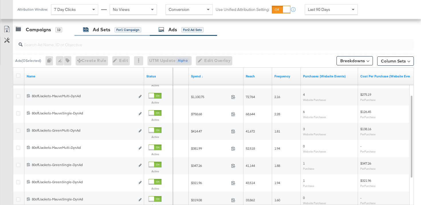
click at [122, 30] on div "for 1 Campaign" at bounding box center [128, 29] width 27 height 5
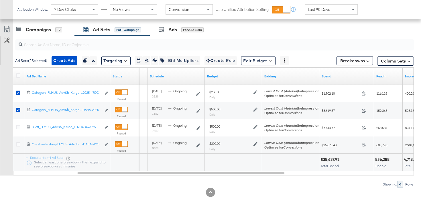
click at [337, 11] on div "Last 90 Days" at bounding box center [331, 10] width 52 height 10
click at [327, 12] on span "Last 30 Days" at bounding box center [319, 9] width 22 height 5
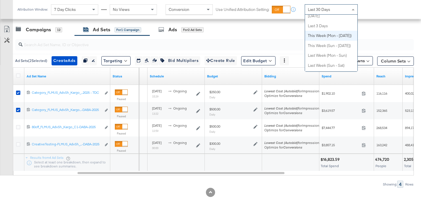
scroll to position [0, 0]
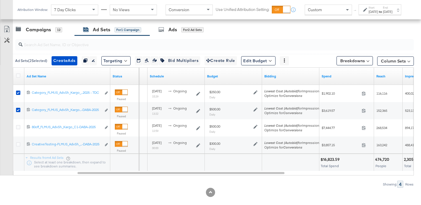
click at [369, 14] on div "Oct 15th 2025" at bounding box center [373, 11] width 9 height 5
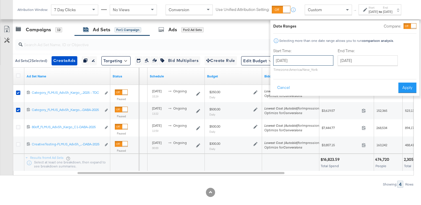
click at [311, 58] on input "October 15th 2025" at bounding box center [304, 60] width 60 height 10
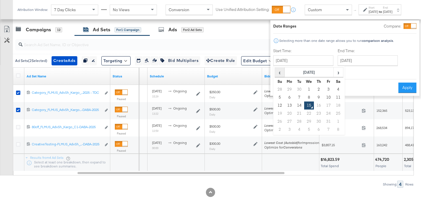
click at [276, 74] on span "‹" at bounding box center [280, 72] width 9 height 9
click at [324, 112] on td "26" at bounding box center [329, 114] width 10 height 8
type input "September 26th 2025"
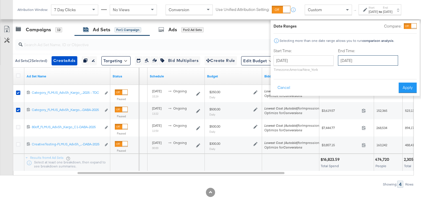
click at [351, 59] on input "October 15th 2025" at bounding box center [368, 60] width 60 height 10
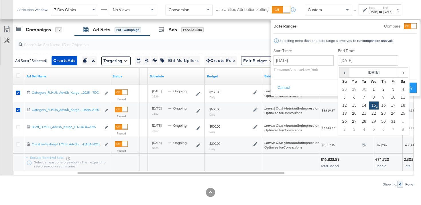
click at [340, 74] on span "‹" at bounding box center [344, 72] width 9 height 9
click at [389, 114] on td "26" at bounding box center [394, 114] width 10 height 8
type input "September 26th 2025"
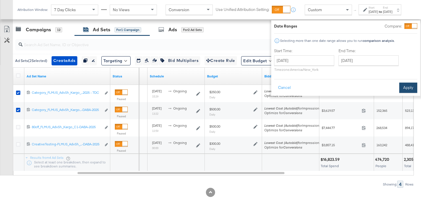
click at [403, 90] on button "Apply" at bounding box center [409, 88] width 18 height 10
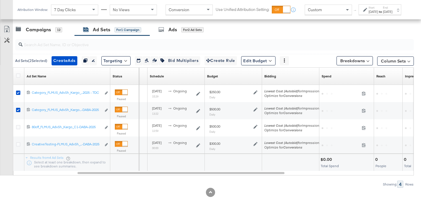
scroll to position [245, 0]
click at [369, 14] on div "Sep 26th 2025" at bounding box center [373, 11] width 9 height 5
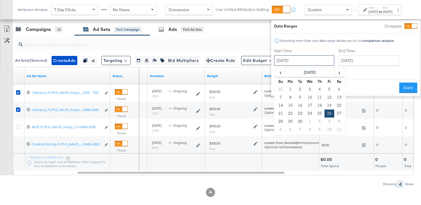
click at [284, 61] on input "September 26th 2025" at bounding box center [304, 60] width 60 height 10
click at [286, 121] on td "29" at bounding box center [291, 122] width 10 height 8
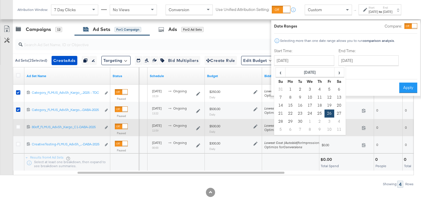
type input "September 29th 2025"
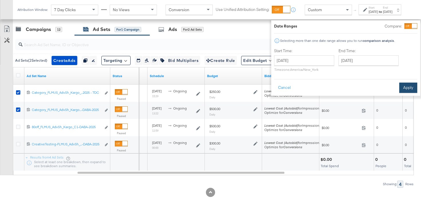
click at [400, 87] on button "Apply" at bounding box center [409, 88] width 18 height 10
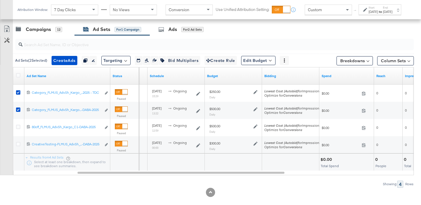
click at [369, 14] on div "Sep 29th 2025" at bounding box center [373, 11] width 9 height 5
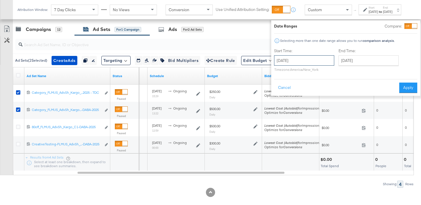
click at [300, 62] on input "September 29th 2025" at bounding box center [304, 60] width 60 height 10
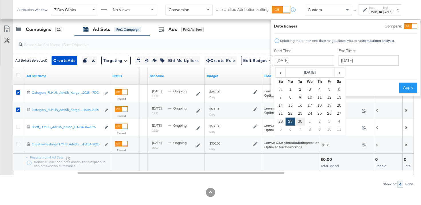
click at [296, 122] on td "30" at bounding box center [301, 122] width 10 height 8
type input "September 30th 2025"
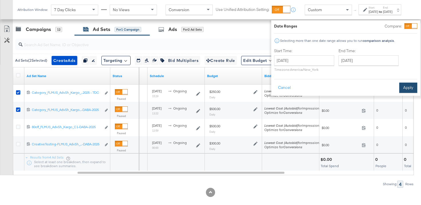
click at [400, 86] on button "Apply" at bounding box center [409, 88] width 18 height 10
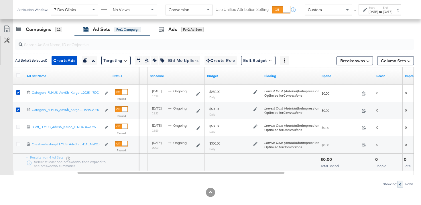
click at [371, 9] on label "Start:" at bounding box center [373, 8] width 9 height 4
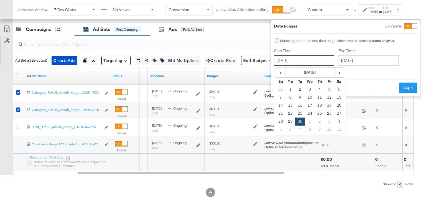
click at [309, 61] on input "September 30th 2025" at bounding box center [304, 60] width 60 height 10
click at [305, 121] on td "1" at bounding box center [310, 122] width 10 height 8
type input "October 1st 2025"
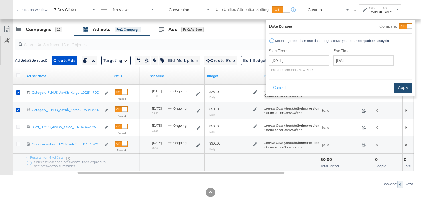
click at [400, 86] on button "Apply" at bounding box center [404, 88] width 18 height 10
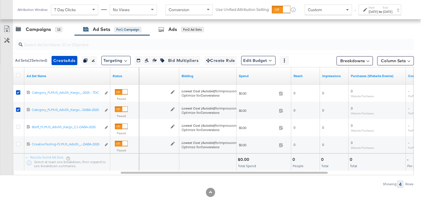
click at [369, 14] on div "Oct 1st 2025" at bounding box center [373, 11] width 9 height 5
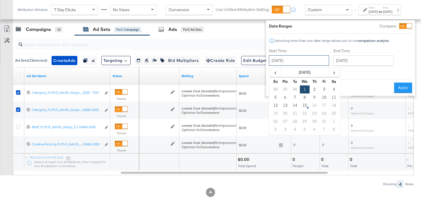
click at [303, 60] on input "October 1st 2025" at bounding box center [299, 60] width 60 height 10
click at [320, 89] on td "3" at bounding box center [325, 89] width 10 height 8
type input "October 3rd 2025"
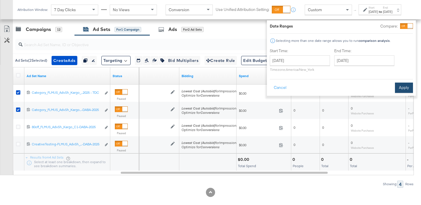
click at [402, 86] on button "Apply" at bounding box center [404, 88] width 18 height 10
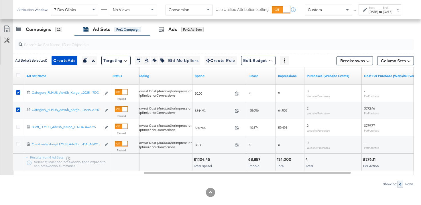
click at [338, 15] on div "Custom" at bounding box center [328, 10] width 47 height 10
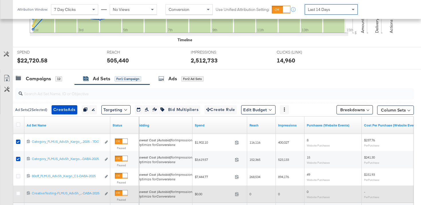
scroll to position [239, 0]
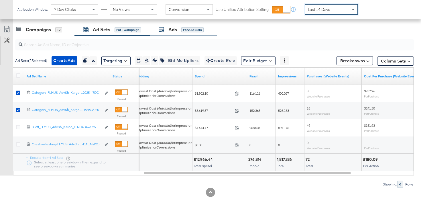
click at [175, 29] on div "Ads" at bounding box center [173, 29] width 9 height 7
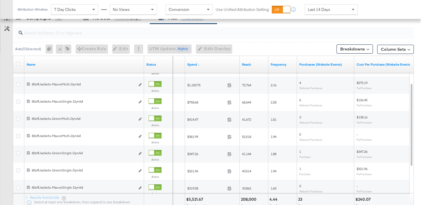
scroll to position [227, 0]
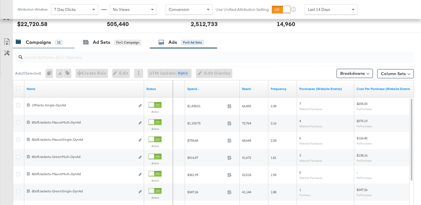
click at [46, 39] on div "Campaigns" at bounding box center [38, 42] width 25 height 7
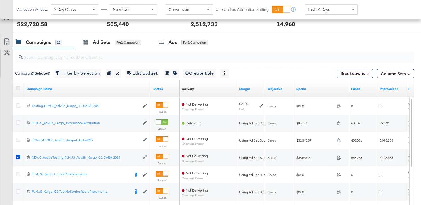
click at [18, 88] on icon at bounding box center [18, 88] width 4 height 4
click at [0, 0] on input "checkbox" at bounding box center [0, 0] width 0 height 0
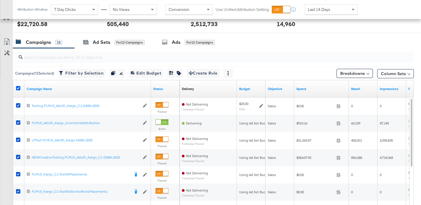
click at [18, 88] on icon at bounding box center [18, 88] width 4 height 4
click at [0, 0] on input "checkbox" at bounding box center [0, 0] width 0 height 0
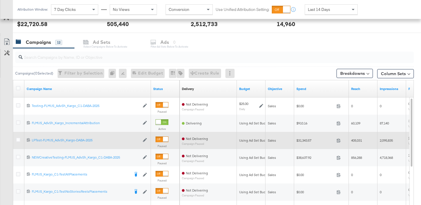
click at [15, 139] on div at bounding box center [19, 140] width 11 height 10
click at [17, 139] on icon at bounding box center [18, 140] width 4 height 4
click at [0, 0] on input "checkbox" at bounding box center [0, 0] width 0 height 0
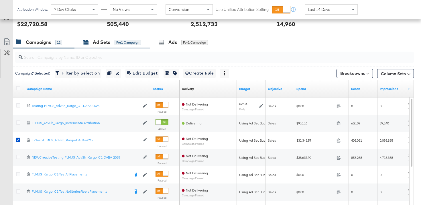
click at [111, 40] on div "Ad Sets for 1 Campaign" at bounding box center [112, 42] width 58 height 7
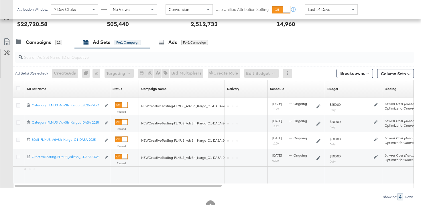
scroll to position [213, 0]
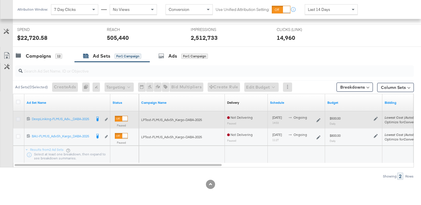
click at [19, 119] on icon at bounding box center [18, 119] width 4 height 4
click at [0, 0] on input "checkbox" at bounding box center [0, 0] width 0 height 0
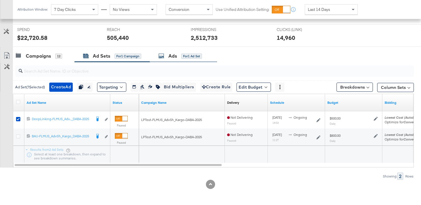
click at [174, 56] on div "Ads" at bounding box center [173, 56] width 9 height 7
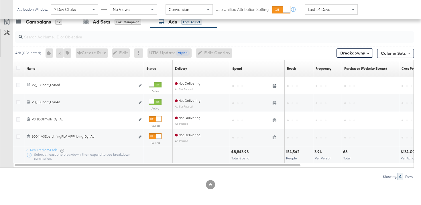
scroll to position [247, 0]
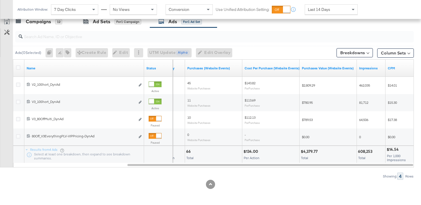
click at [338, 7] on div "Last 14 Days" at bounding box center [331, 10] width 52 height 10
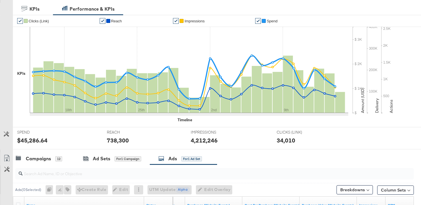
scroll to position [0, 0]
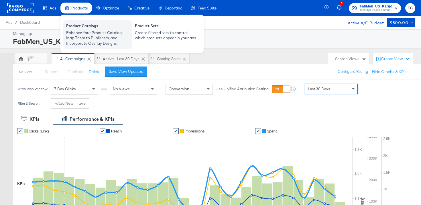
click at [82, 33] on div "Enhance Your Product Catalog, Map Them to Publishers, and Incorporate Overlay D…" at bounding box center [97, 38] width 63 height 16
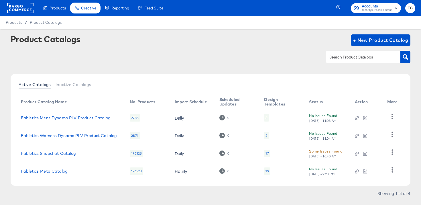
click at [42, 168] on td "Fabletics Meta Catalog" at bounding box center [70, 171] width 109 height 18
click at [57, 171] on link "Fabletics Meta Catalog" at bounding box center [44, 171] width 47 height 5
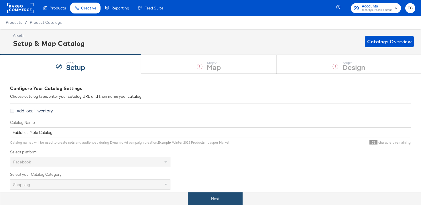
click at [220, 200] on button "Next" at bounding box center [215, 198] width 55 height 13
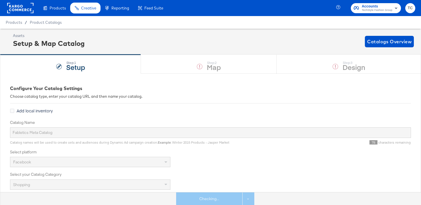
click at [378, 61] on div "Step: 1 Setup Step: 2 Map Step: 3 Design" at bounding box center [210, 63] width 421 height 19
click at [376, 63] on div "Step: 1 Setup Step: 2 Map Step: 3 Design" at bounding box center [210, 63] width 421 height 19
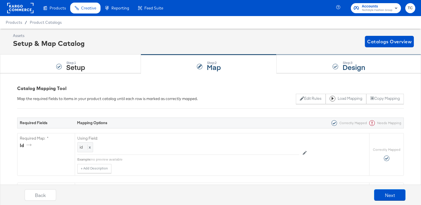
click at [370, 71] on div "Step: 3 Design" at bounding box center [349, 64] width 145 height 19
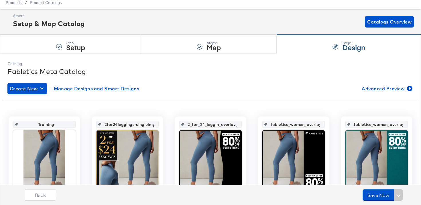
scroll to position [64, 0]
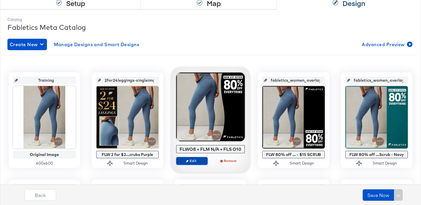
click at [195, 163] on span "Edit" at bounding box center [192, 161] width 26 height 4
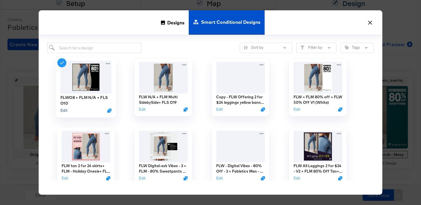
click at [64, 110] on button "Edit" at bounding box center [63, 110] width 7 height 5
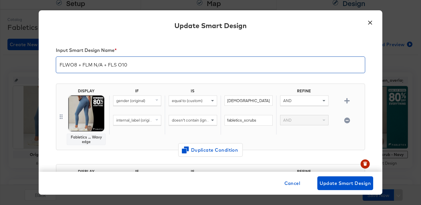
click at [94, 65] on input "FLWO8 + FLM N/A + FLS O10" at bounding box center [210, 62] width 309 height 16
drag, startPoint x: 93, startPoint y: 65, endPoint x: 101, endPoint y: 66, distance: 8.9
click at [101, 66] on input "FLWO8 + FLM N/A + FLS O10" at bounding box center [210, 62] width 309 height 16
type input "FLWO8 + FLM Sweatpant Msg Blue + FLS O10"
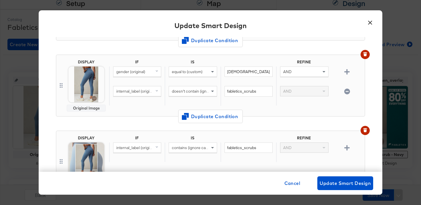
scroll to position [112, 0]
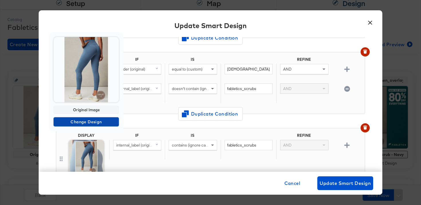
click at [97, 121] on span "Change Design" at bounding box center [86, 121] width 61 height 7
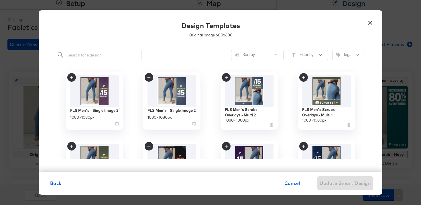
scroll to position [305, 0]
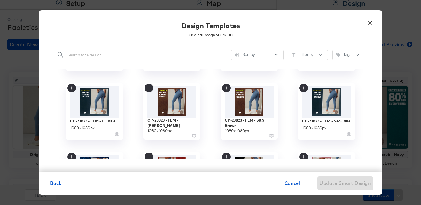
scroll to position [546, 0]
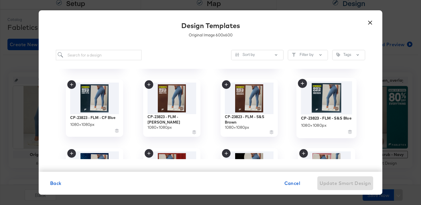
click at [321, 111] on img at bounding box center [326, 97] width 51 height 33
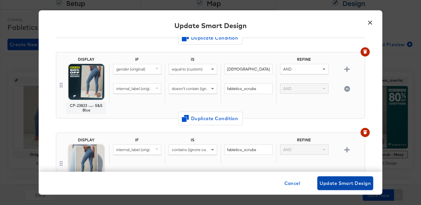
click at [342, 180] on span "Update Smart Design" at bounding box center [345, 183] width 51 height 8
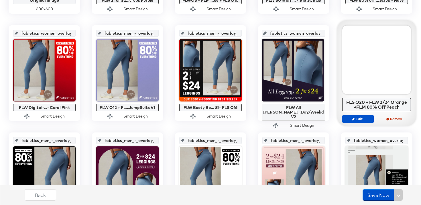
scroll to position [283, 0]
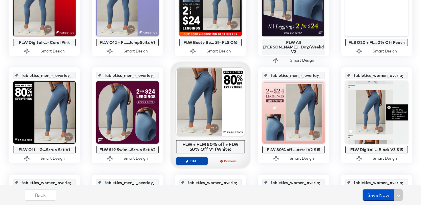
click at [191, 161] on span "Edit" at bounding box center [192, 161] width 26 height 4
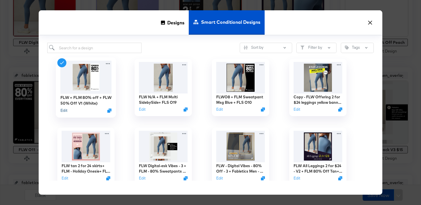
click at [63, 111] on button "Edit" at bounding box center [63, 110] width 7 height 5
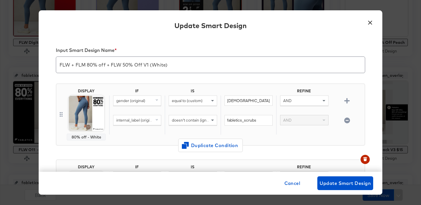
click at [124, 65] on input "FLW + FLM 80% off + FLW 50% Off V1 (White)" at bounding box center [210, 62] width 309 height 16
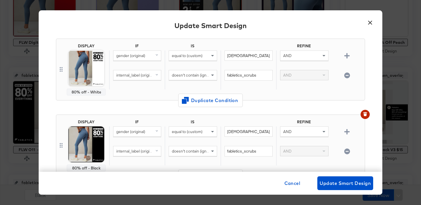
scroll to position [8, 0]
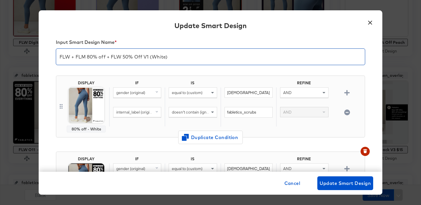
drag, startPoint x: 107, startPoint y: 57, endPoint x: 88, endPoint y: 56, distance: 19.2
click at [88, 56] on input "FLW + FLM 80% off + FLW 50% Off V1 (White)" at bounding box center [210, 54] width 309 height 16
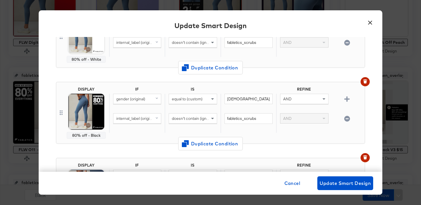
type input "FLW + FLM Sweatshirt Msg Brown + FLW 50% Off V1 (White)"
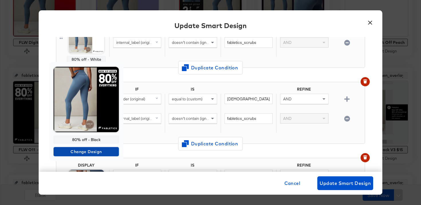
click at [91, 151] on span "Change Design" at bounding box center [86, 151] width 61 height 7
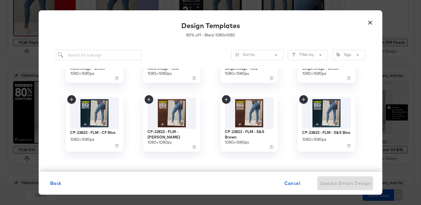
scroll to position [529, 0]
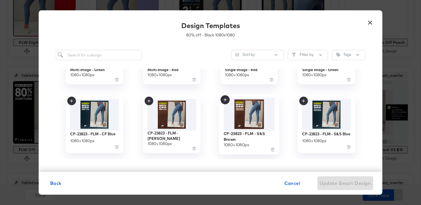
click at [249, 128] on img at bounding box center [249, 114] width 51 height 33
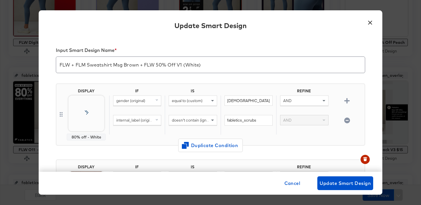
scroll to position [78, 0]
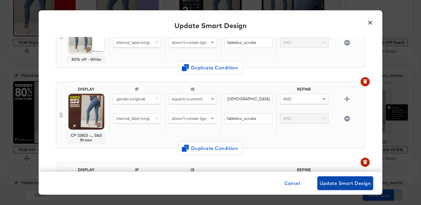
click at [347, 182] on span "Update Smart Design" at bounding box center [345, 183] width 51 height 8
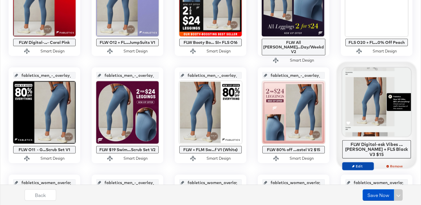
click at [356, 164] on span "Edit" at bounding box center [358, 166] width 26 height 4
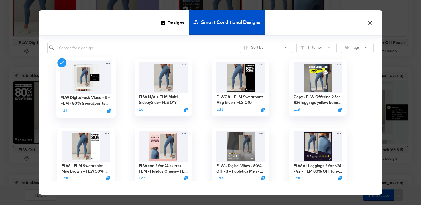
click at [68, 110] on div "Edit" at bounding box center [85, 110] width 51 height 5
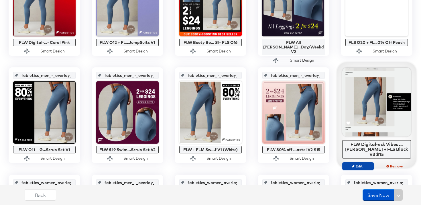
click at [368, 164] on span "Edit" at bounding box center [358, 166] width 26 height 4
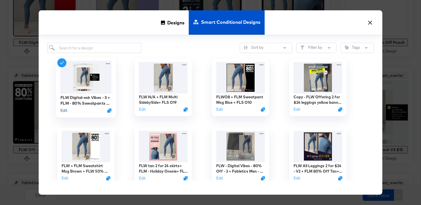
click at [63, 111] on button "Edit" at bounding box center [63, 110] width 7 height 5
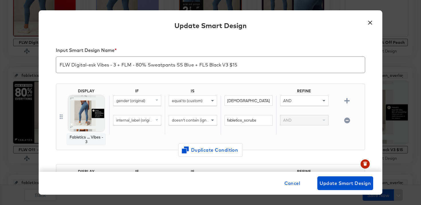
click at [138, 65] on input "FLW Digital-esk Vibes - 3 + FLM - 80% Sweatpants SS Blue + FLS Black V3 $15" at bounding box center [210, 62] width 309 height 16
drag, startPoint x: 137, startPoint y: 65, endPoint x: 172, endPoint y: 65, distance: 35.6
click at [172, 65] on input "FLW Digital-esk Vibes - 3 + FLM - 80% Sweatpants SS Blue + FLS Black V3 $15" at bounding box center [210, 62] width 309 height 16
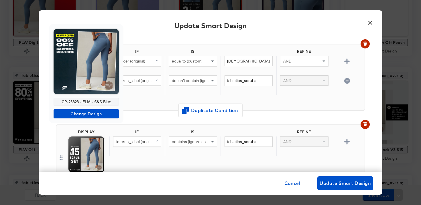
scroll to position [0, 0]
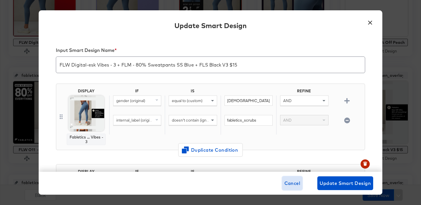
click at [296, 189] on button "Cancel" at bounding box center [292, 183] width 21 height 14
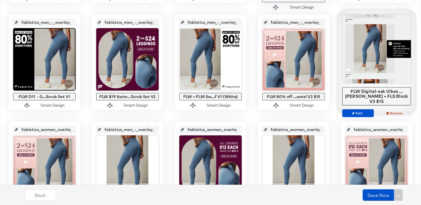
scroll to position [362, 0]
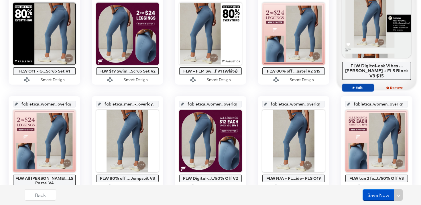
click at [360, 85] on span "Edit" at bounding box center [358, 87] width 26 height 4
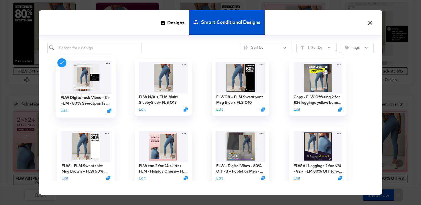
click at [69, 110] on div "Edit" at bounding box center [85, 110] width 51 height 5
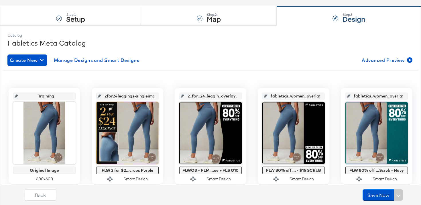
scroll to position [84, 0]
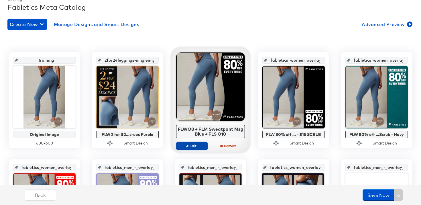
click at [196, 145] on span "Edit" at bounding box center [192, 146] width 26 height 4
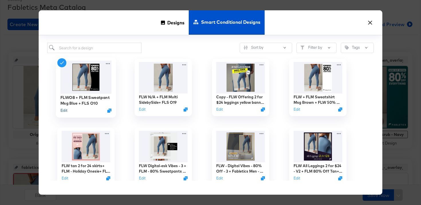
click at [65, 109] on button "Edit" at bounding box center [63, 110] width 7 height 5
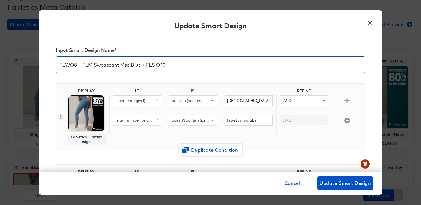
drag, startPoint x: 119, startPoint y: 66, endPoint x: 94, endPoint y: 65, distance: 25.2
click at [94, 65] on input "FLWO8 + FLM Sweatpant Msg Blue + FLS O10" at bounding box center [210, 62] width 309 height 16
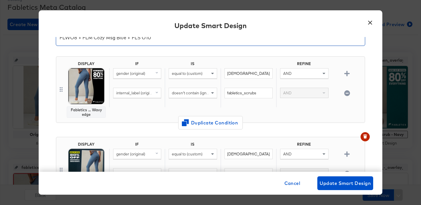
scroll to position [87, 0]
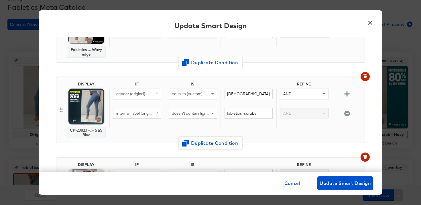
type input "FLWO8 + FLM Cozy Msg Blue + FLS O10"
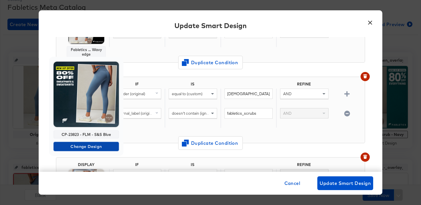
click at [93, 146] on span "Change Design" at bounding box center [86, 146] width 61 height 7
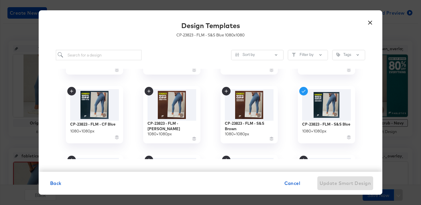
scroll to position [534, 0]
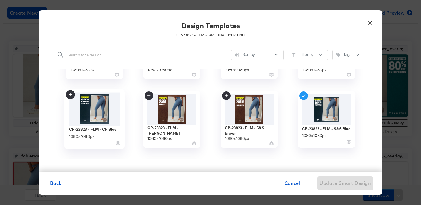
click at [96, 120] on img at bounding box center [94, 109] width 51 height 33
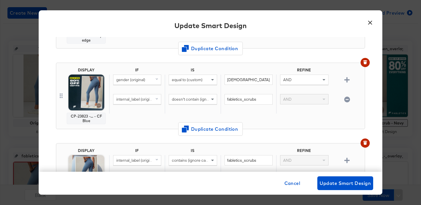
scroll to position [102, 0]
click at [341, 180] on span "Update Smart Design" at bounding box center [345, 183] width 51 height 8
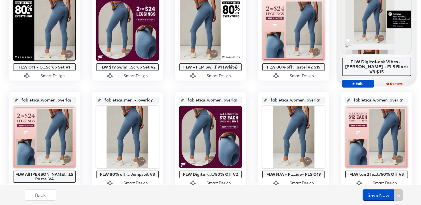
scroll to position [345, 0]
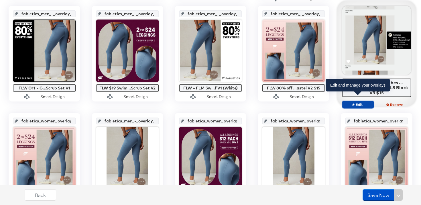
click at [366, 102] on span "Edit" at bounding box center [358, 104] width 26 height 4
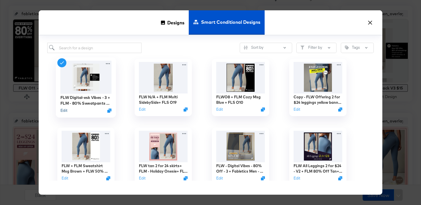
click at [60, 111] on button "Edit" at bounding box center [63, 110] width 7 height 5
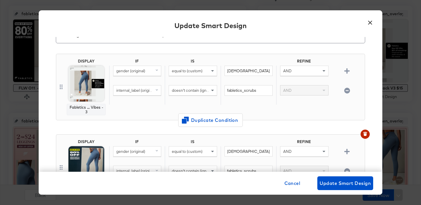
scroll to position [66, 0]
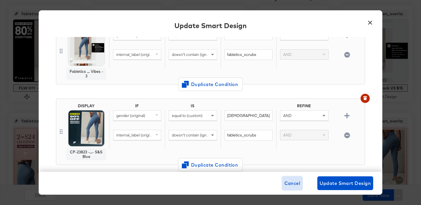
click at [296, 185] on span "Cancel" at bounding box center [293, 183] width 16 height 8
